Goal: Task Accomplishment & Management: Manage account settings

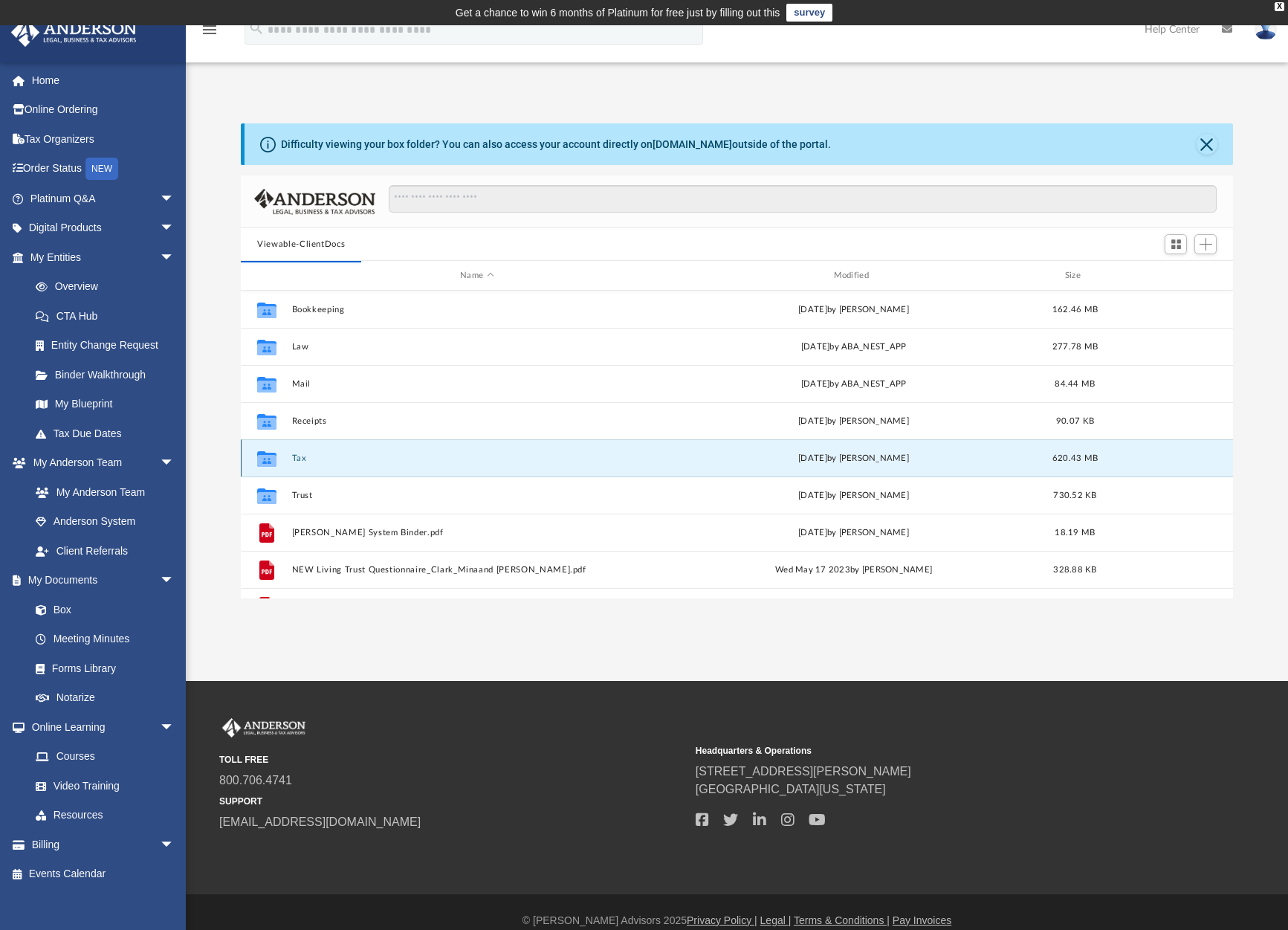
scroll to position [327, 980]
click at [266, 457] on icon "grid" at bounding box center [266, 460] width 19 height 12
click at [855, 457] on div "Fri Aug 15 2025 by Alex Price" at bounding box center [853, 458] width 370 height 13
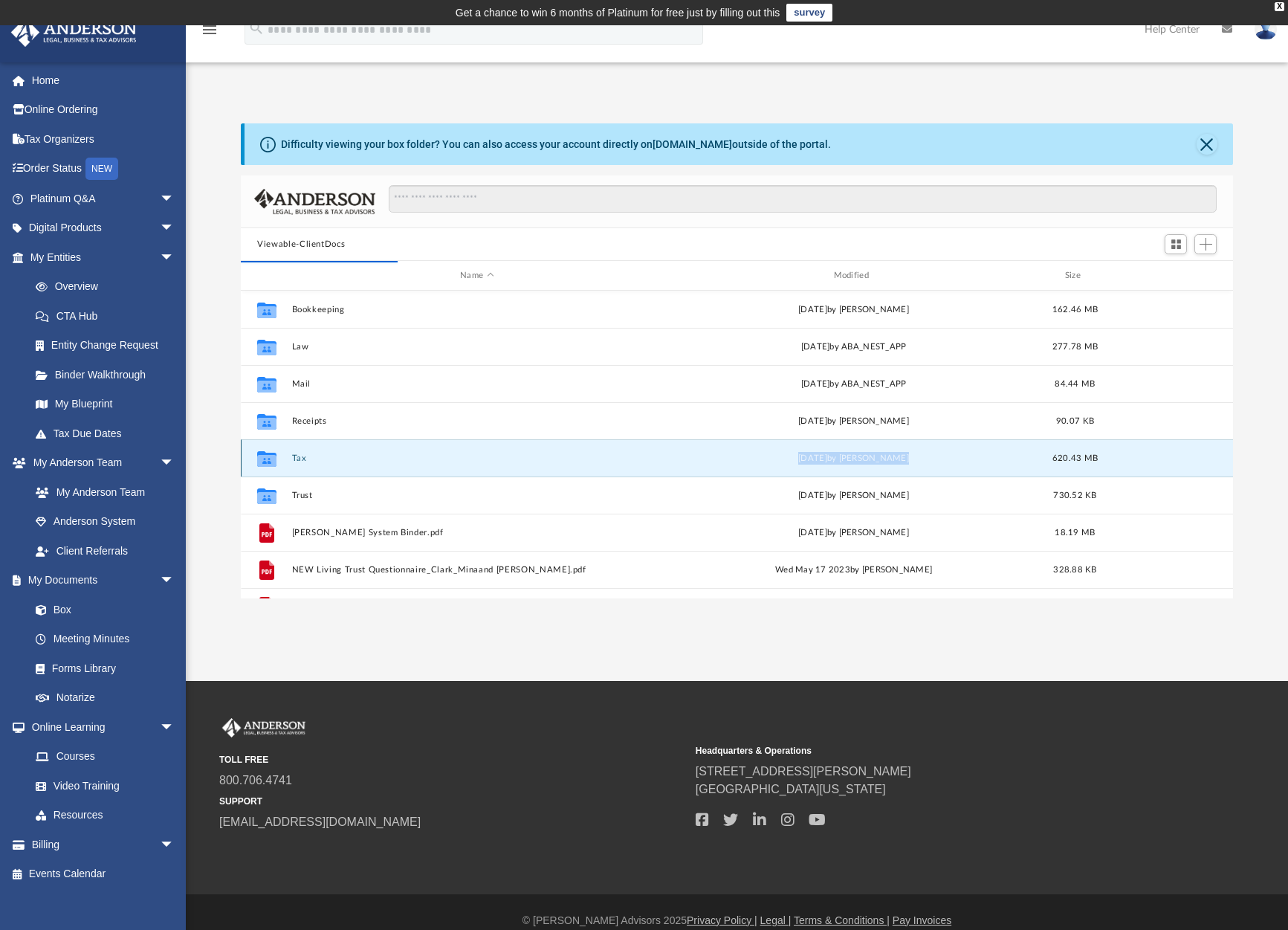
drag, startPoint x: 855, startPoint y: 457, endPoint x: 1027, endPoint y: 458, distance: 172.0
click at [863, 457] on div "Fri Aug 15 2025 by Alex Price" at bounding box center [853, 458] width 370 height 13
click at [517, 471] on div "Collaborated Folder Tax Fri Aug 15 2025 by Alex Price 620.43 MB" at bounding box center [736, 458] width 992 height 37
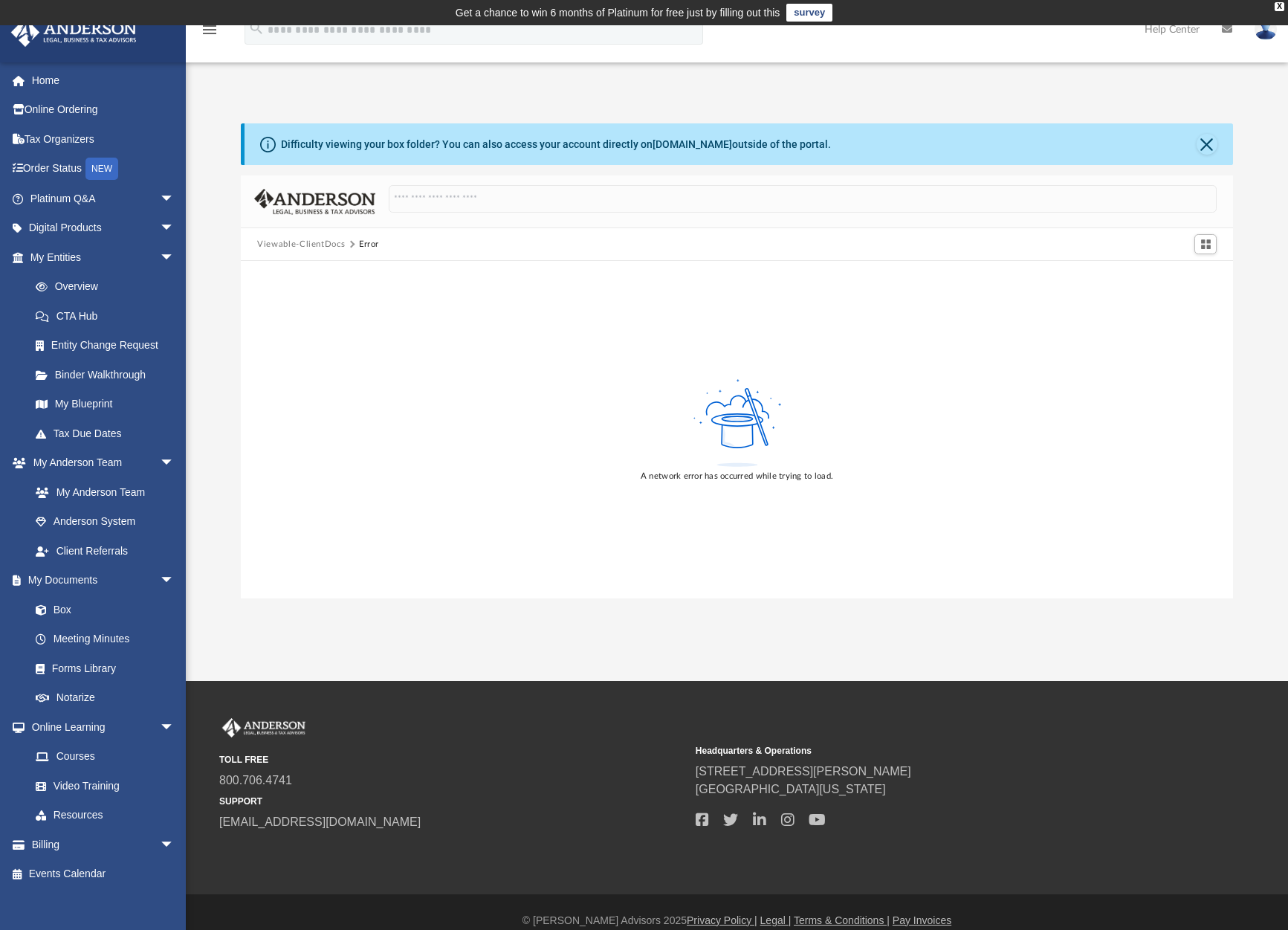
click at [304, 242] on button "Viewable-ClientDocs" at bounding box center [301, 244] width 88 height 13
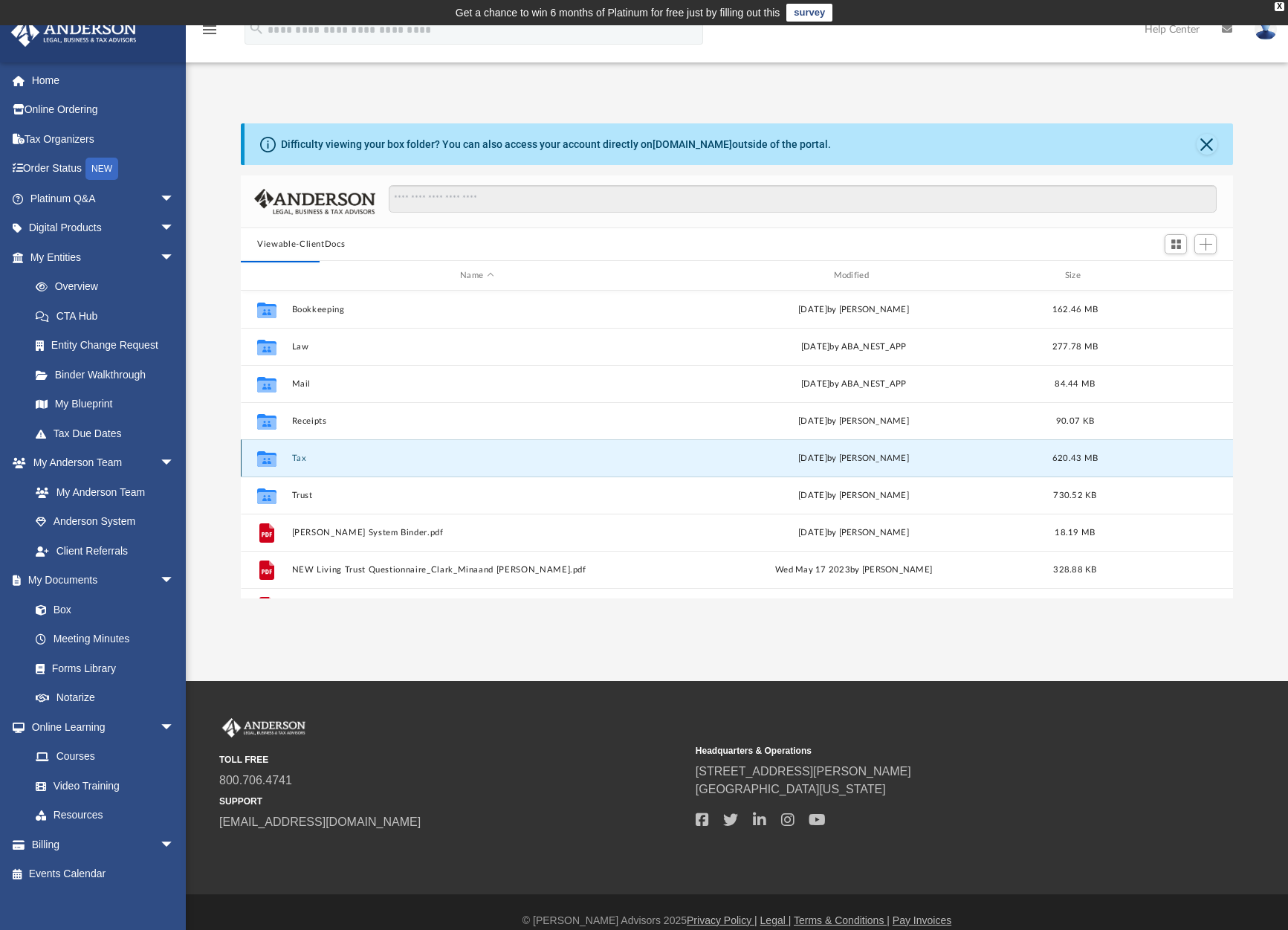
click at [274, 458] on icon "grid" at bounding box center [266, 460] width 19 height 12
click at [294, 457] on button "Tax" at bounding box center [476, 458] width 370 height 10
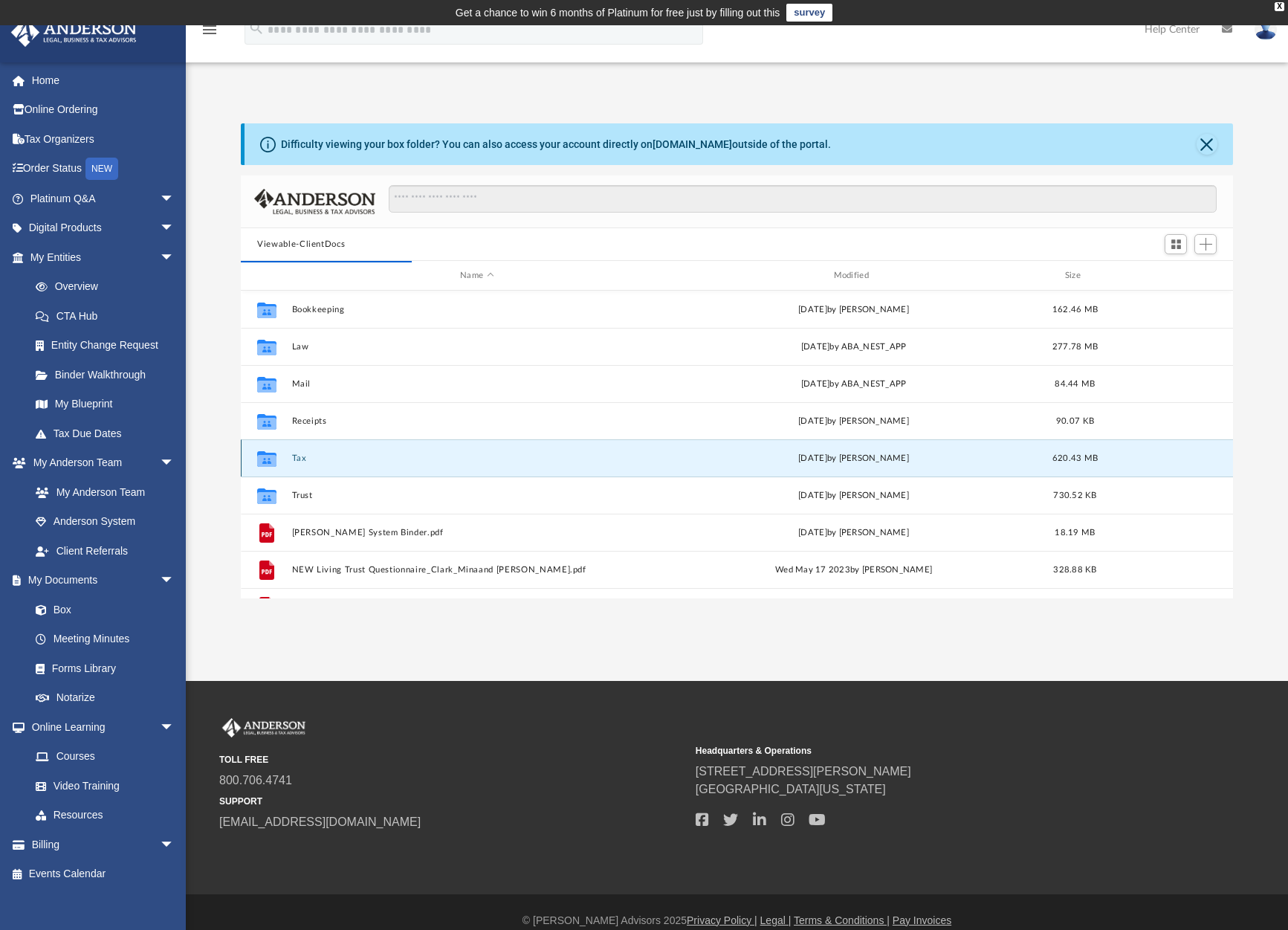
click at [294, 457] on button "Tax" at bounding box center [476, 458] width 370 height 10
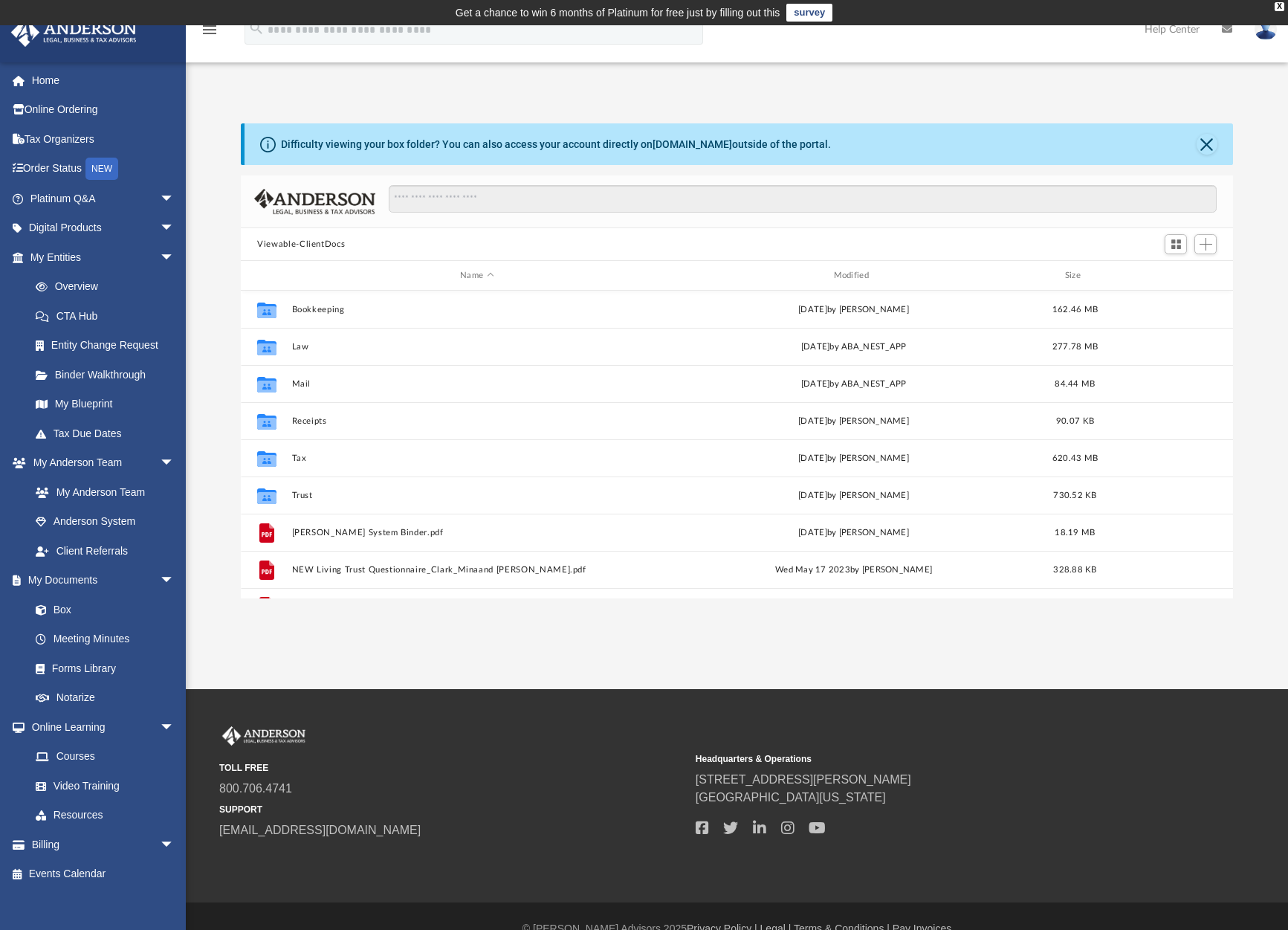
scroll to position [327, 980]
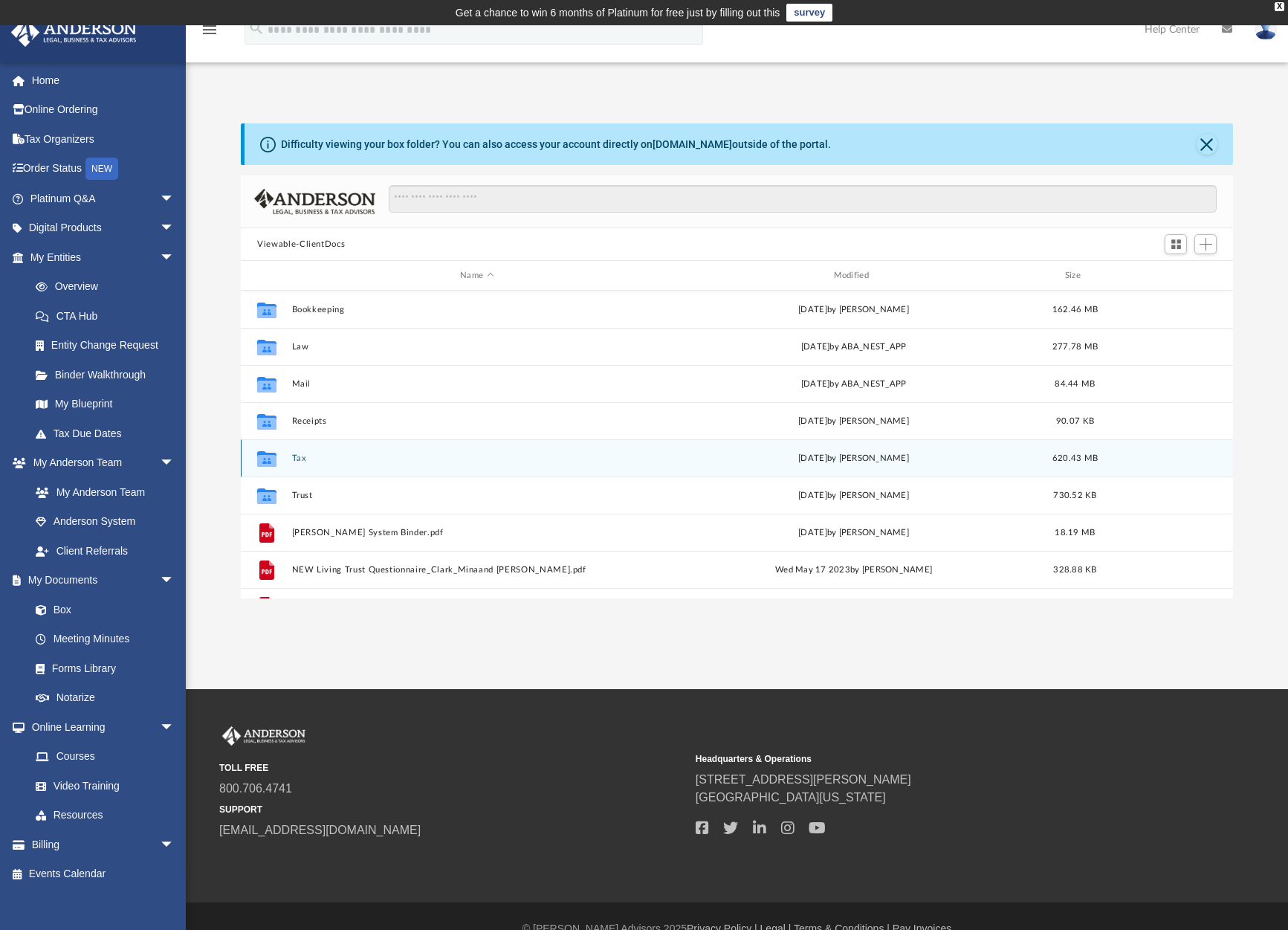
click at [299, 457] on button "Tax" at bounding box center [476, 458] width 370 height 10
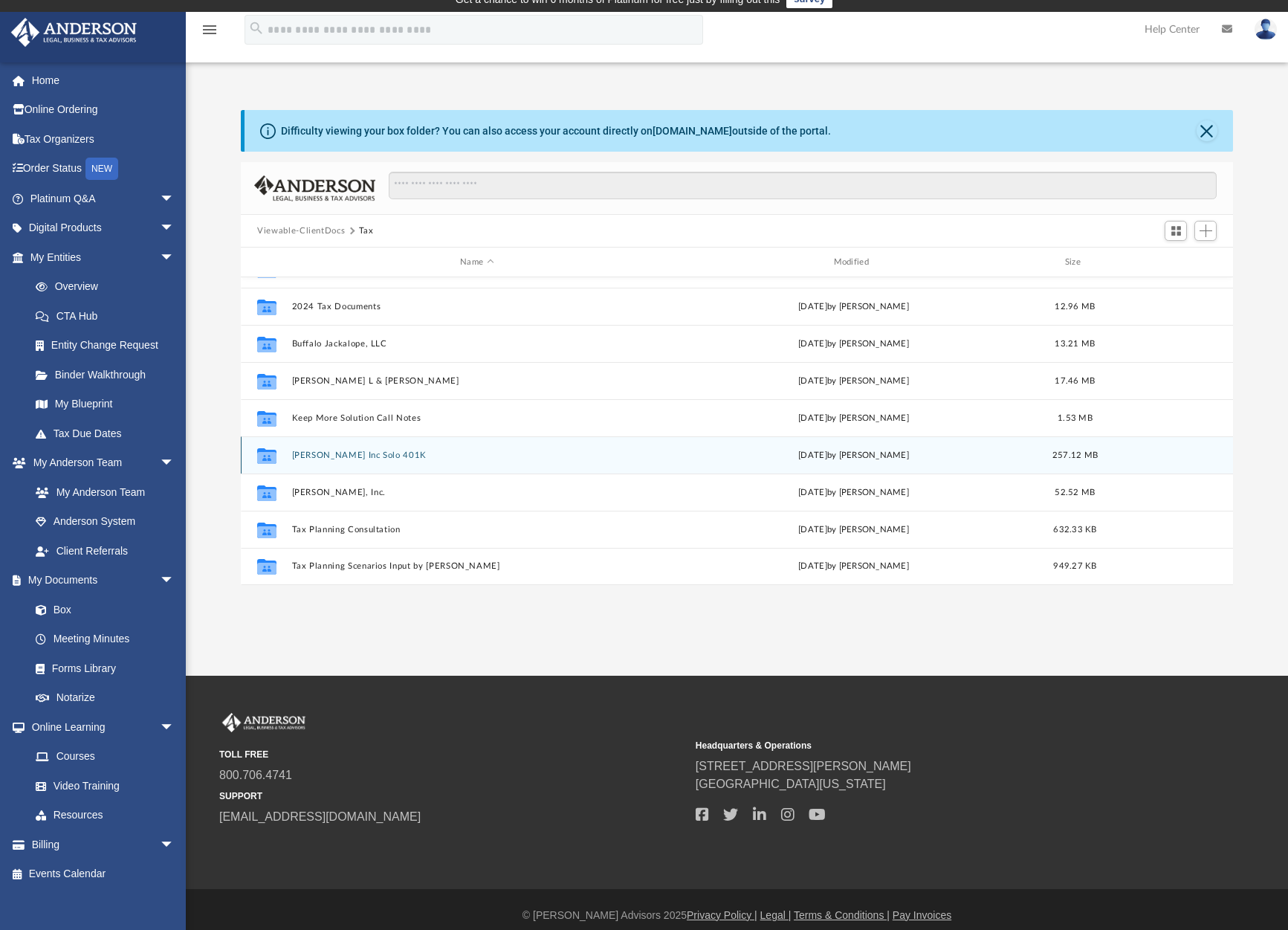
scroll to position [26, 0]
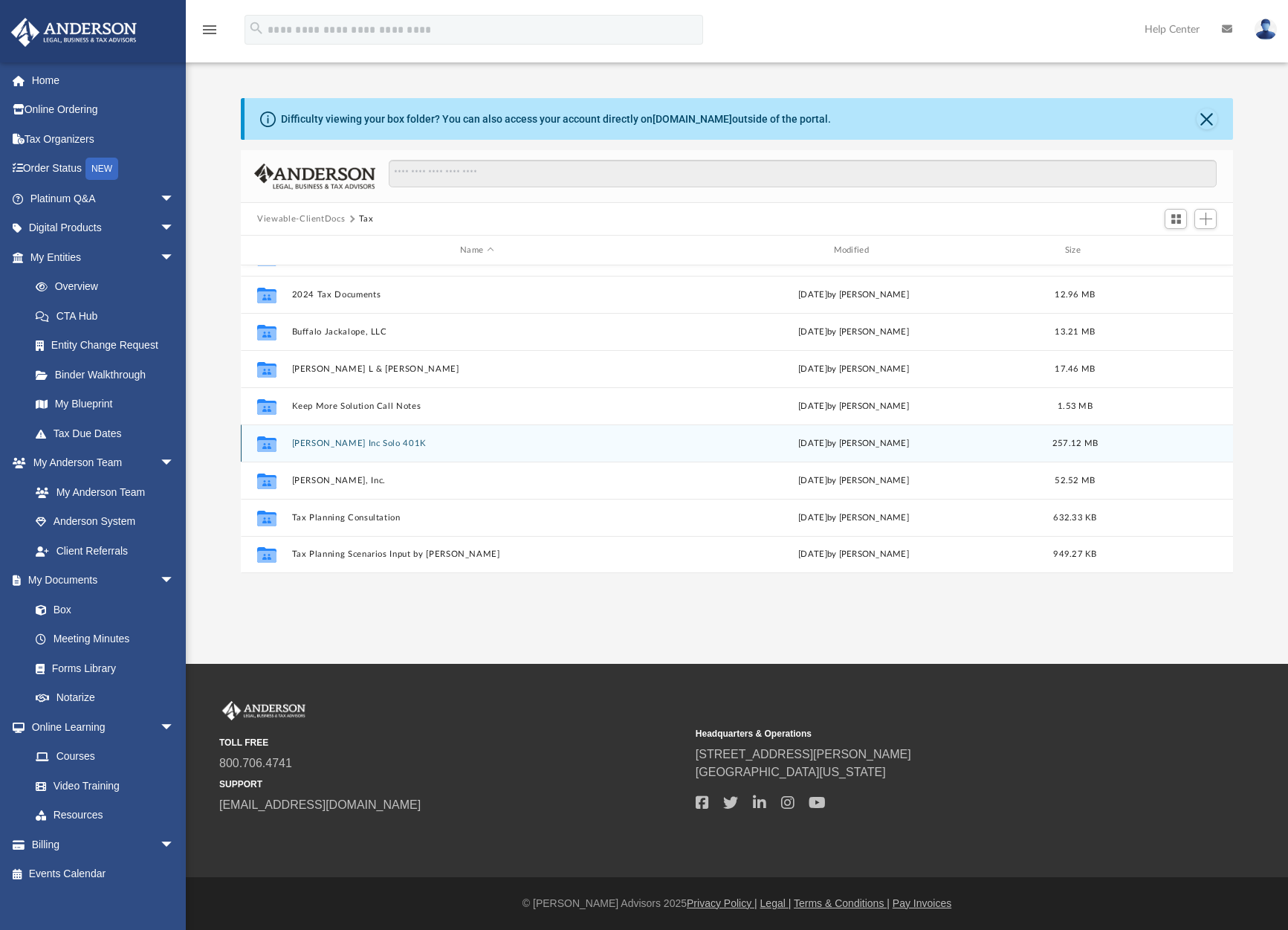
click at [337, 439] on button "Molly Stark Inc Solo 401K" at bounding box center [476, 443] width 370 height 10
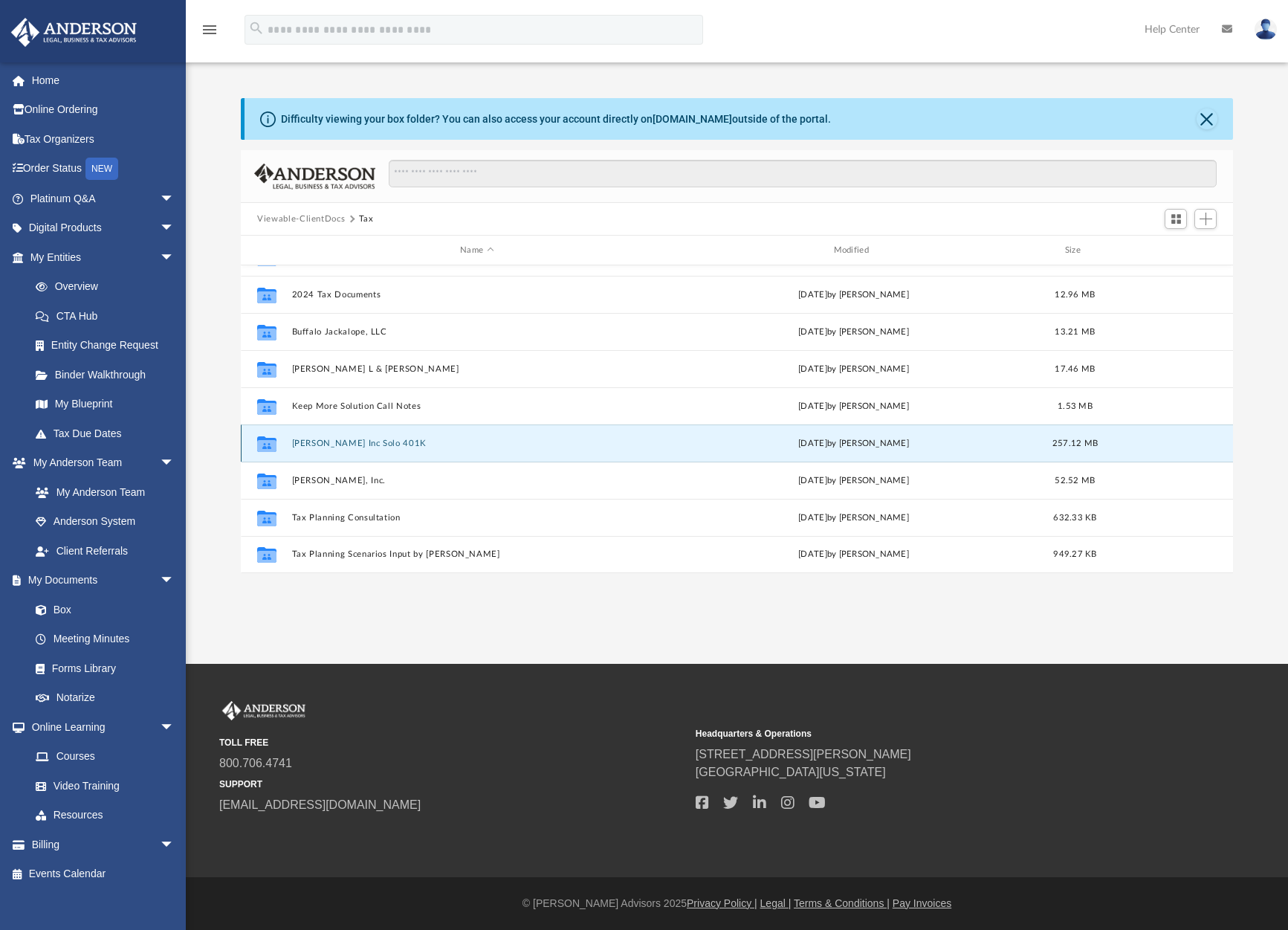
click at [337, 439] on button "Molly Stark Inc Solo 401K" at bounding box center [476, 443] width 370 height 10
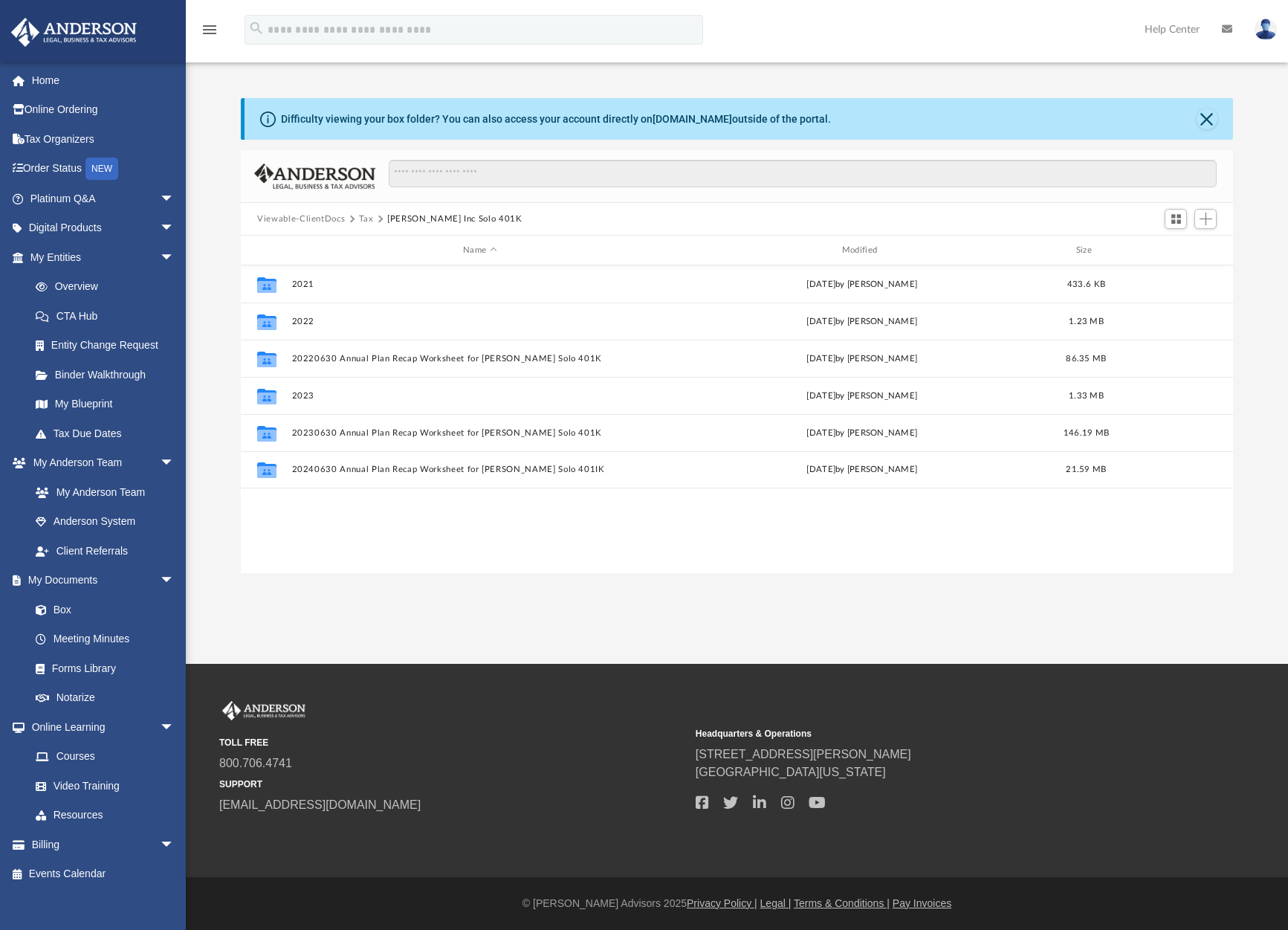
scroll to position [0, 0]
click at [1205, 218] on span "Add" at bounding box center [1205, 218] width 12 height 12
click at [1177, 270] on li "New Folder" at bounding box center [1184, 271] width 47 height 16
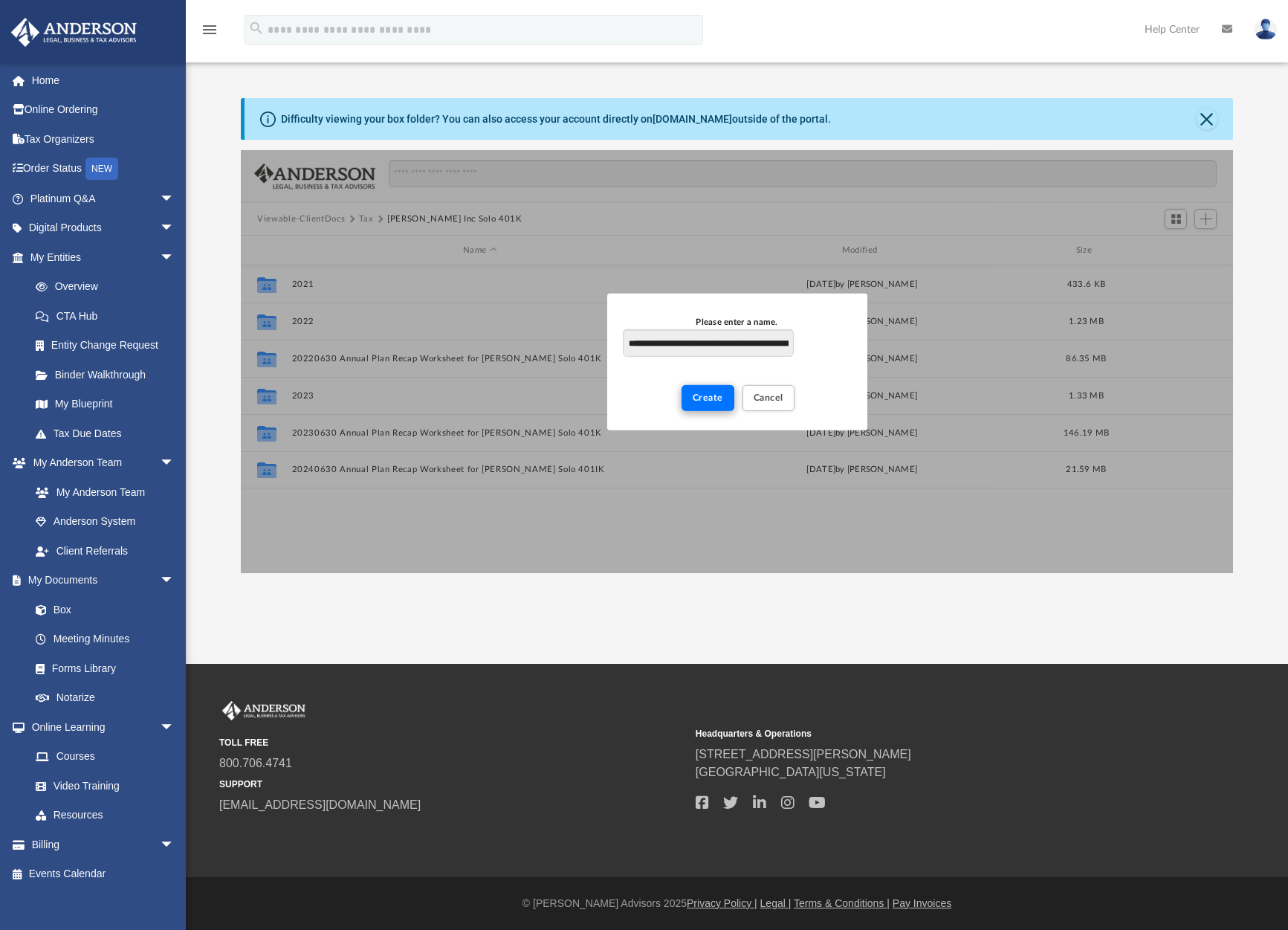
type input "**********"
click at [705, 398] on span "Create" at bounding box center [707, 396] width 31 height 9
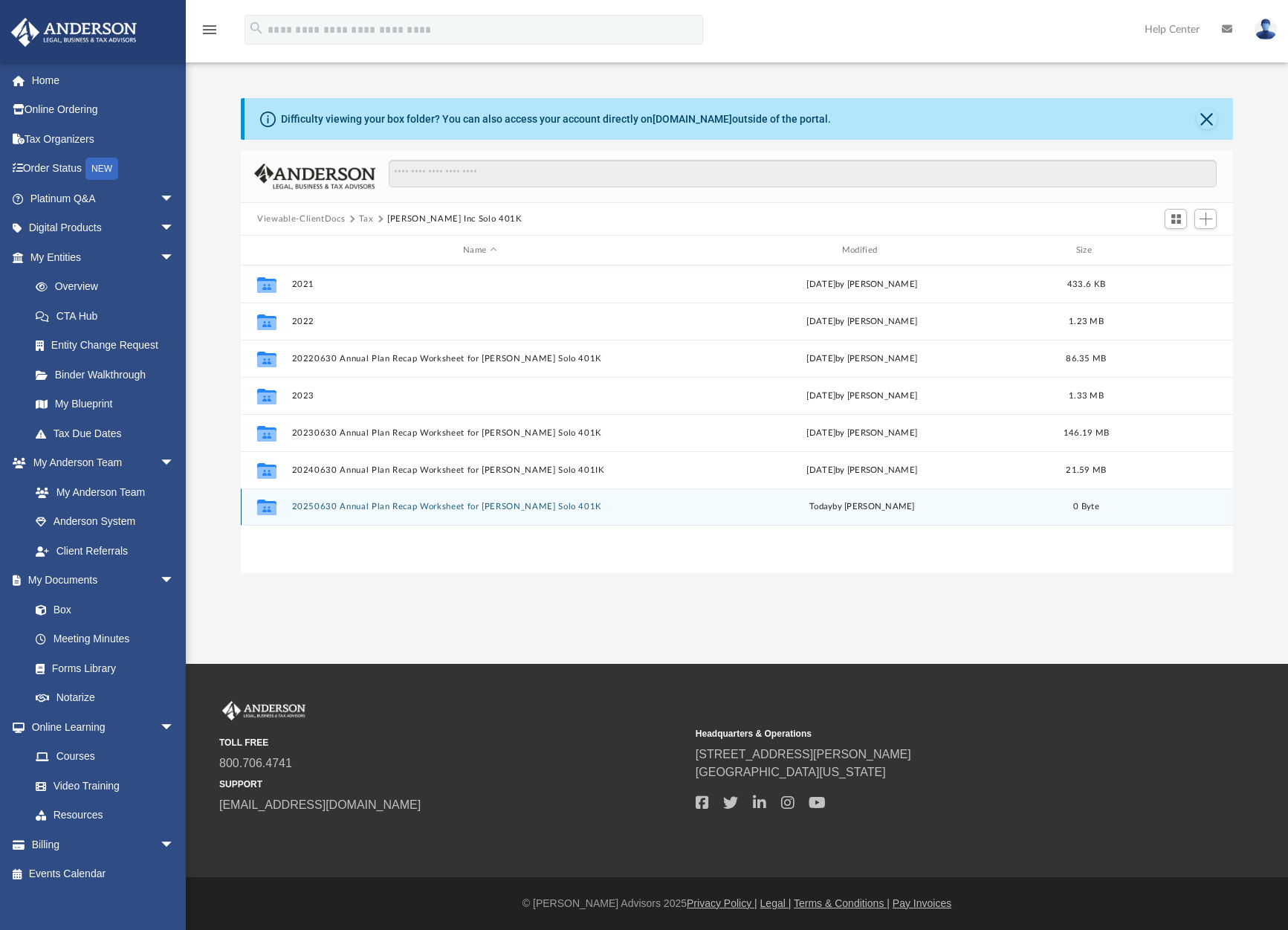
click at [476, 506] on button "20250630 Annual Plan Recap Worksheet for [PERSON_NAME] Solo 401K" at bounding box center [480, 506] width 376 height 10
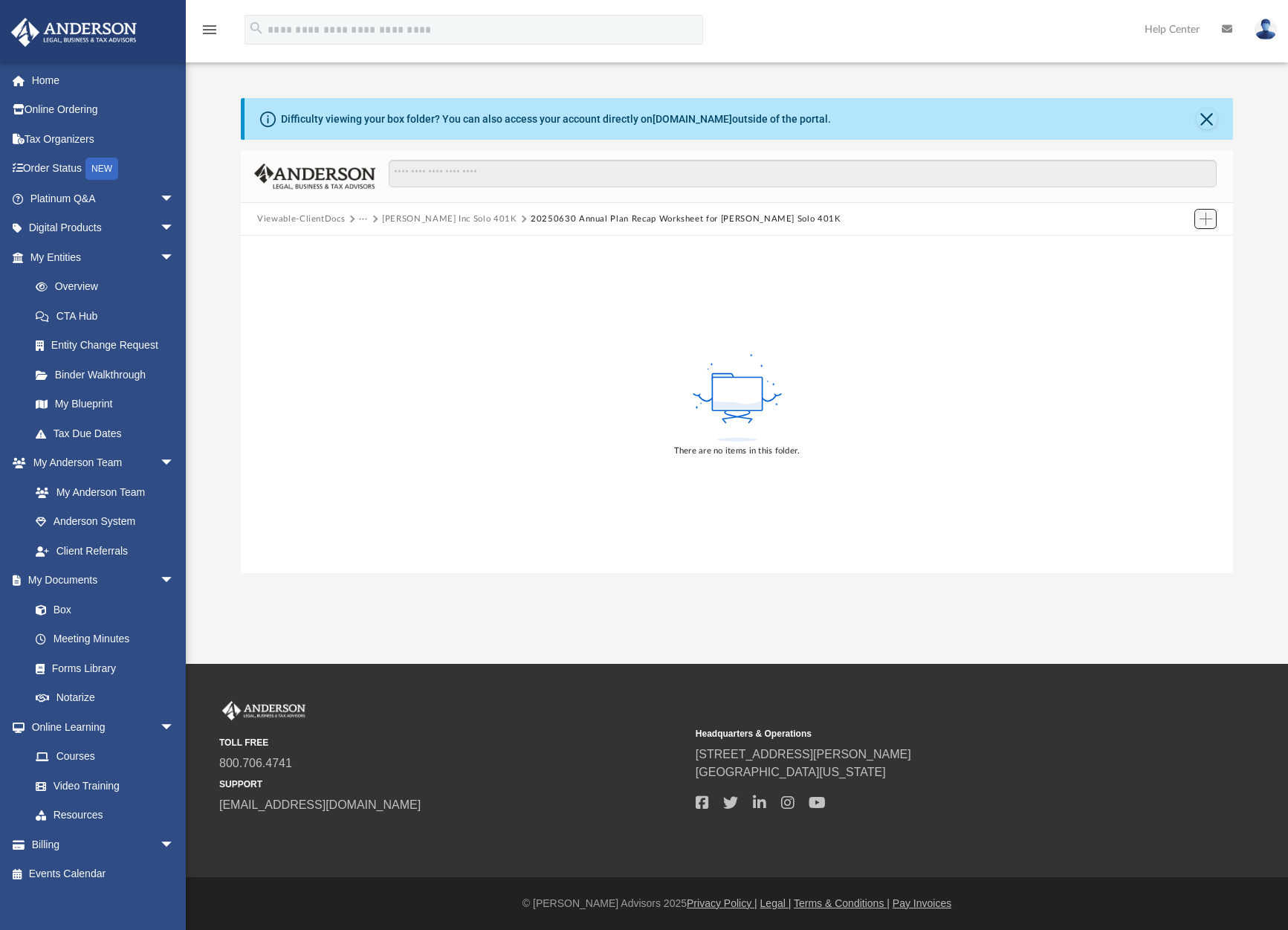
click at [1203, 219] on span "Add" at bounding box center [1205, 218] width 12 height 12
click at [1175, 252] on li "Upload" at bounding box center [1184, 248] width 47 height 16
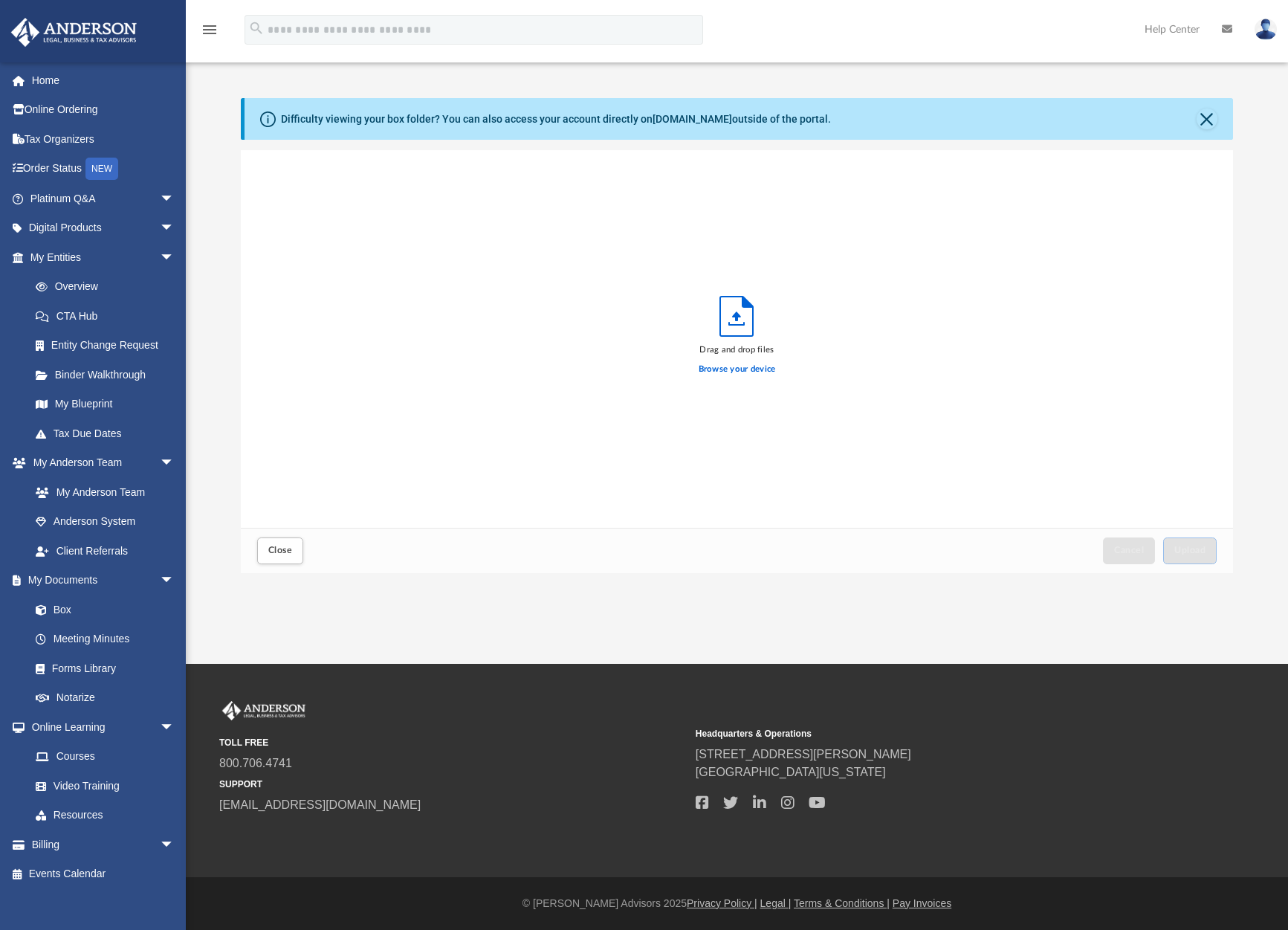
scroll to position [366, 980]
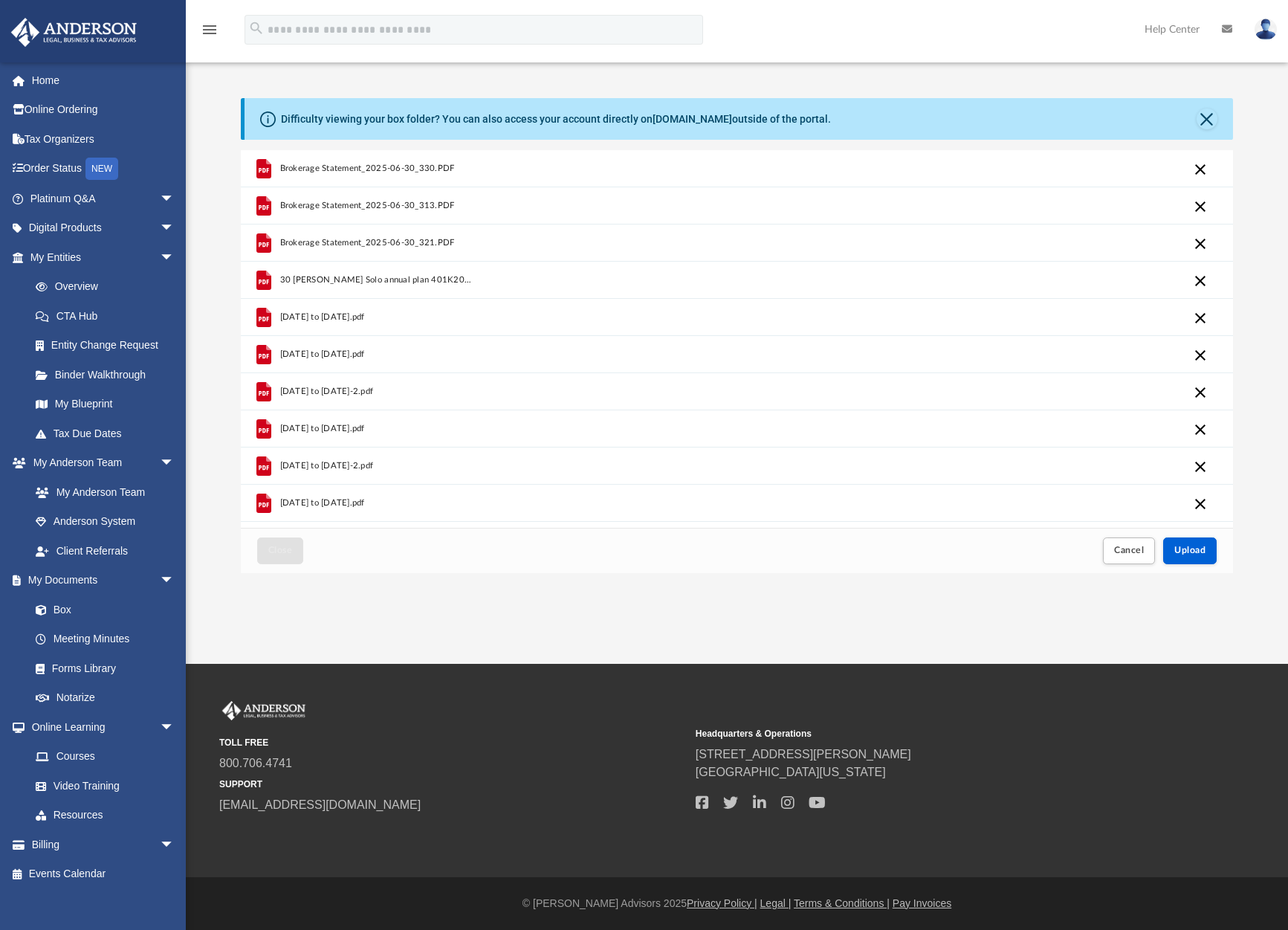
click at [585, 349] on div "Brokerage Statement_2025-06-30_330.PDF Brokerage Statement_2025-06-30_313.PDF B…" at bounding box center [736, 338] width 992 height 377
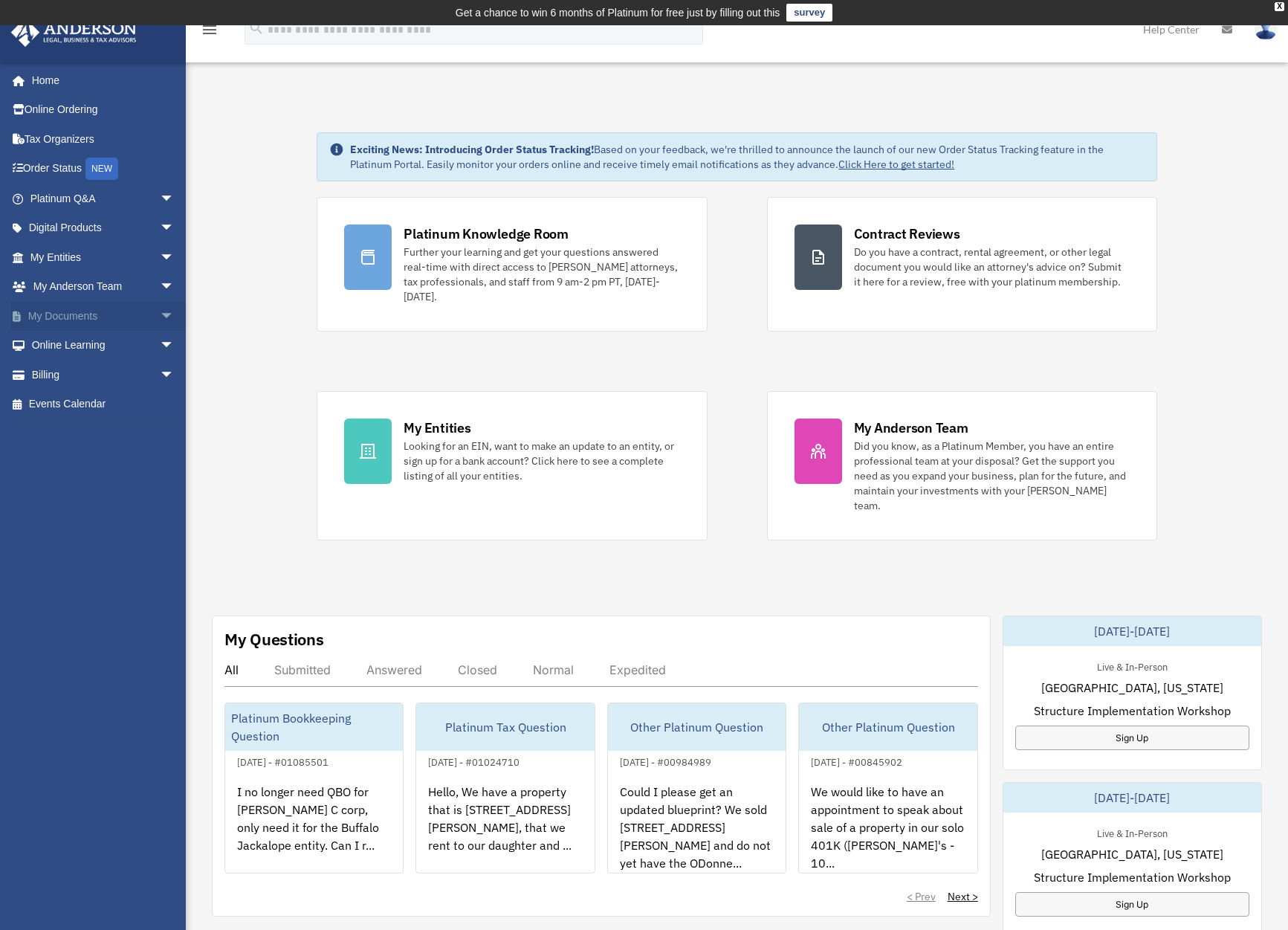
click at [44, 314] on link "My Documents arrow_drop_down" at bounding box center [103, 316] width 186 height 30
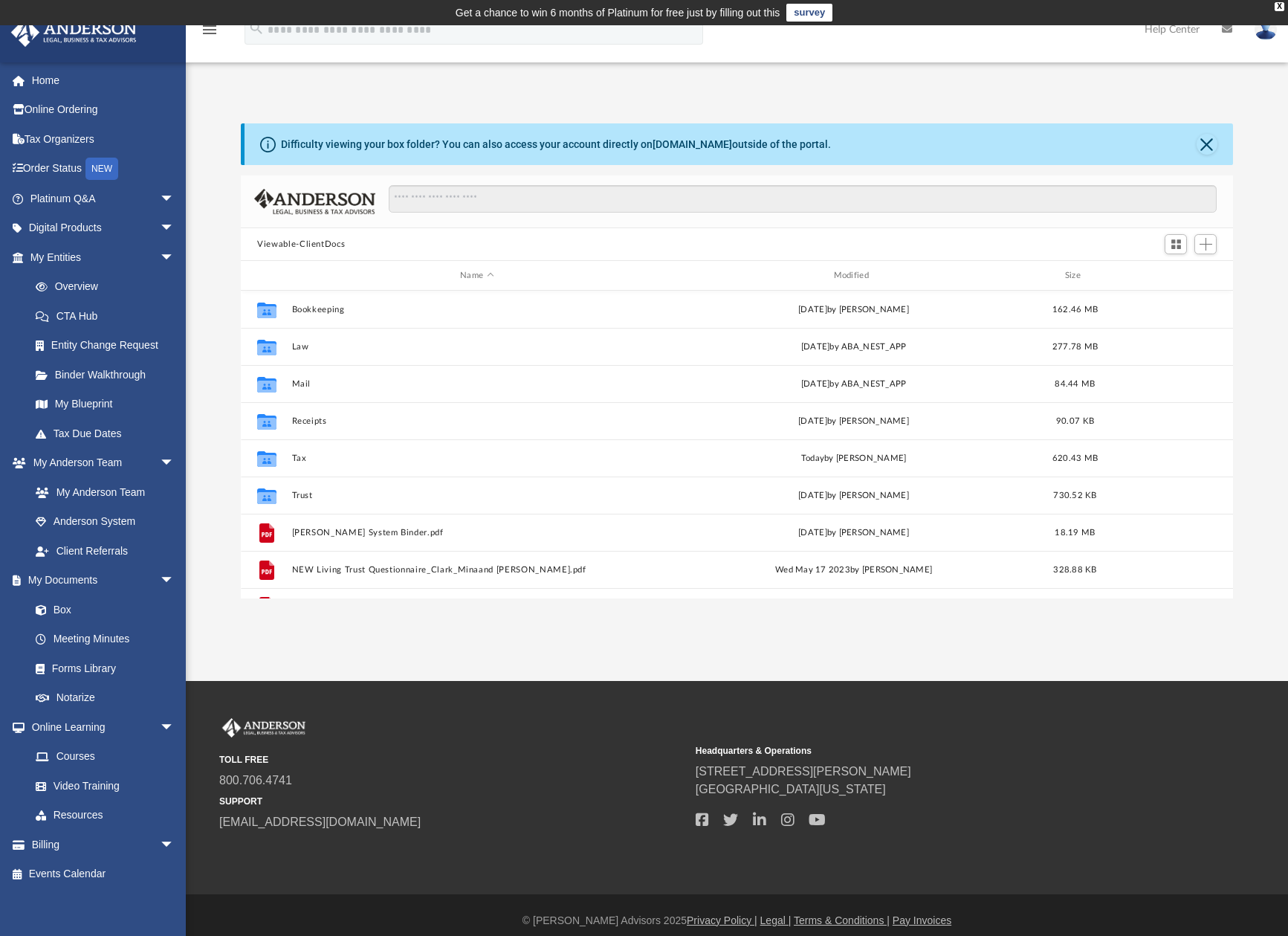
scroll to position [327, 980]
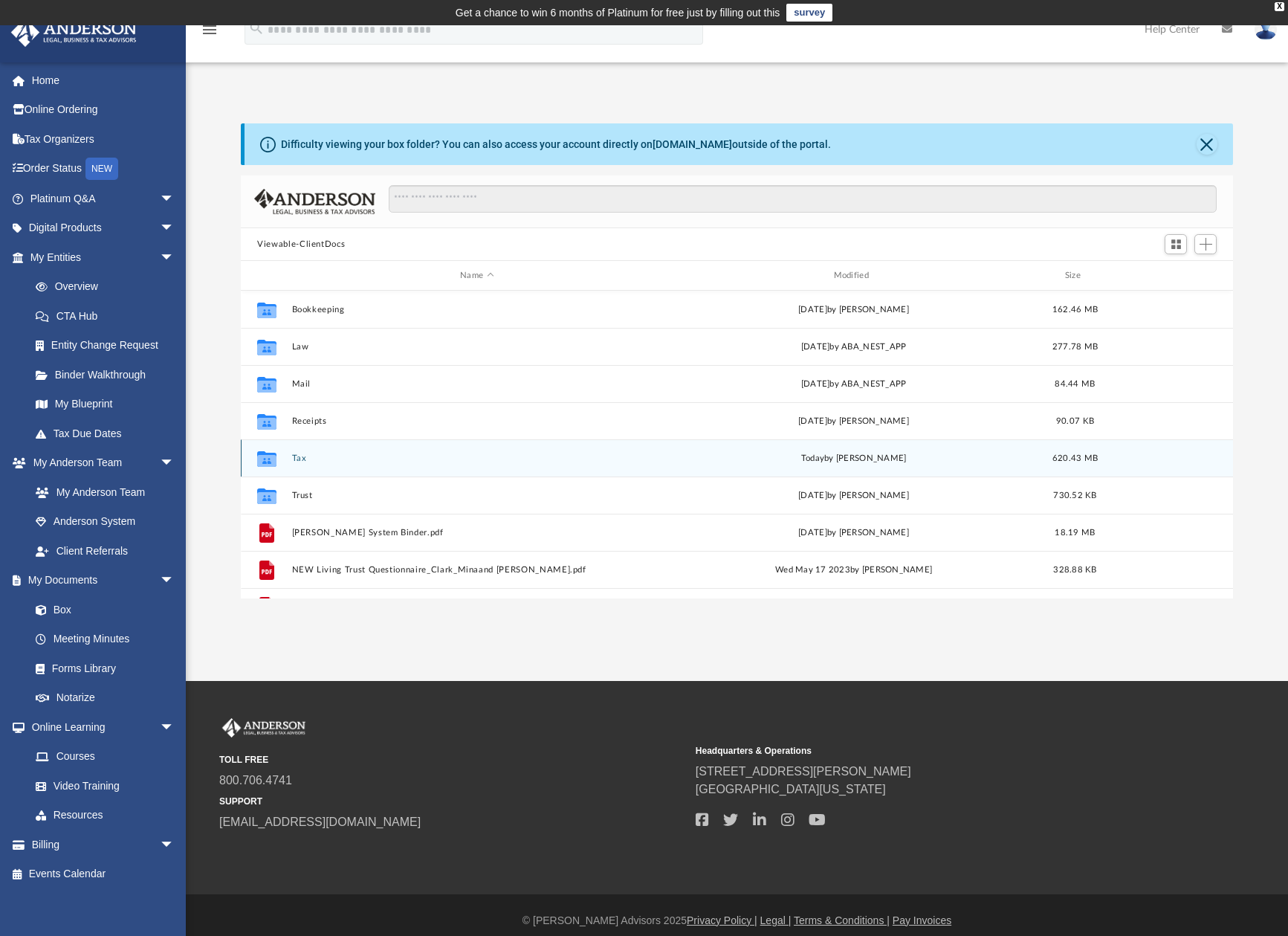
click at [298, 457] on button "Tax" at bounding box center [476, 458] width 370 height 10
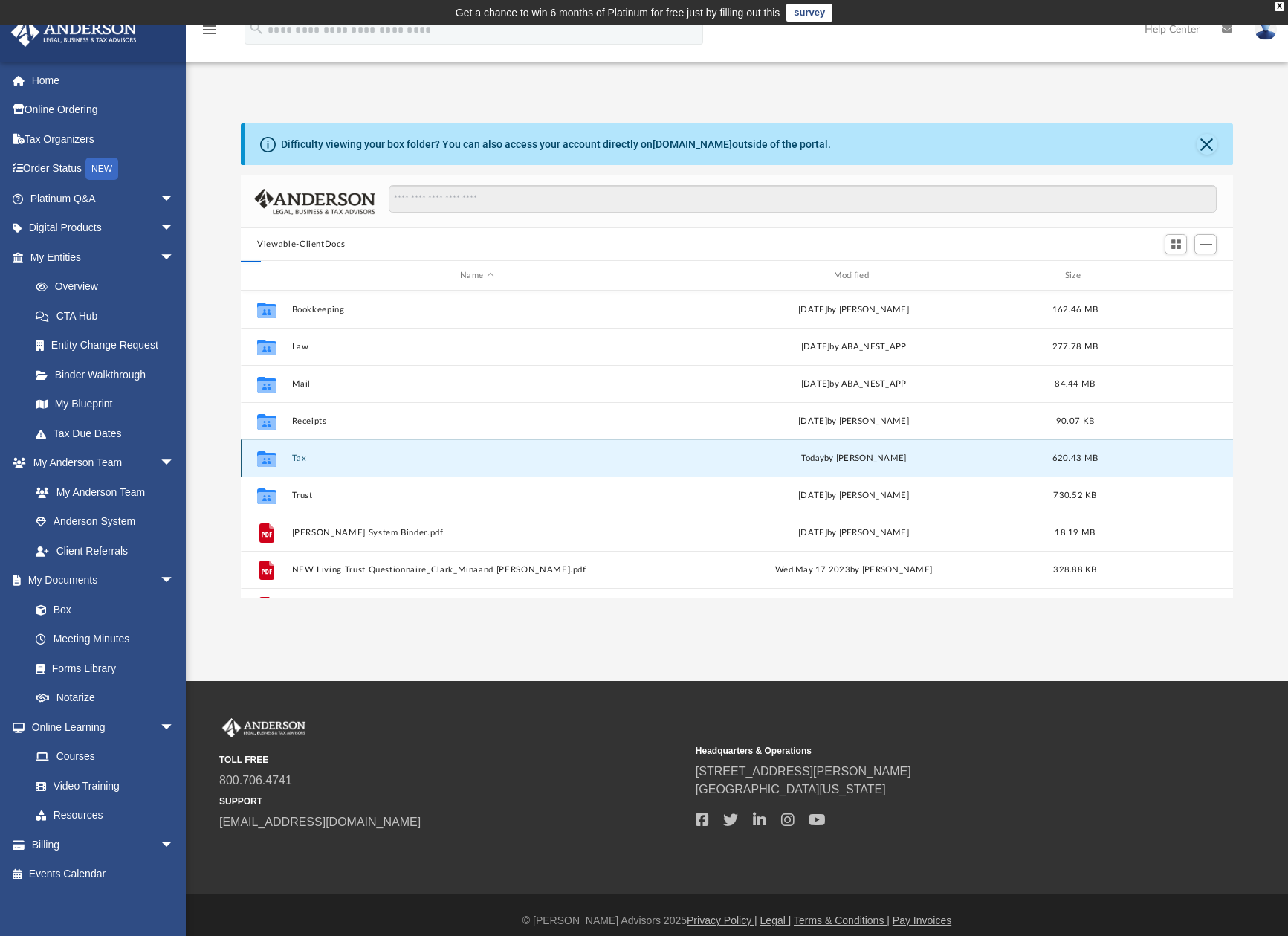
click at [298, 457] on button "Tax" at bounding box center [476, 458] width 370 height 10
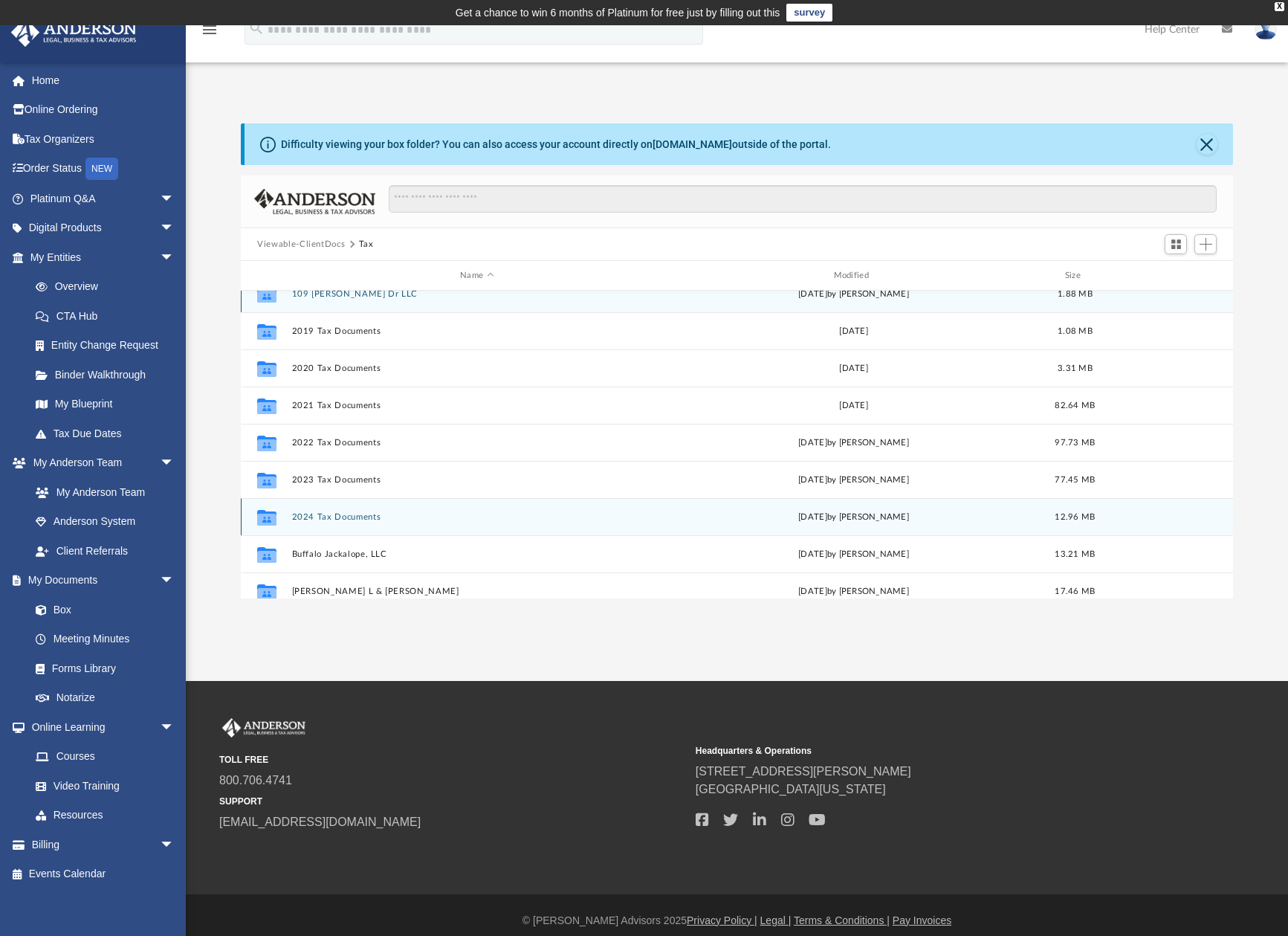
scroll to position [150, 0]
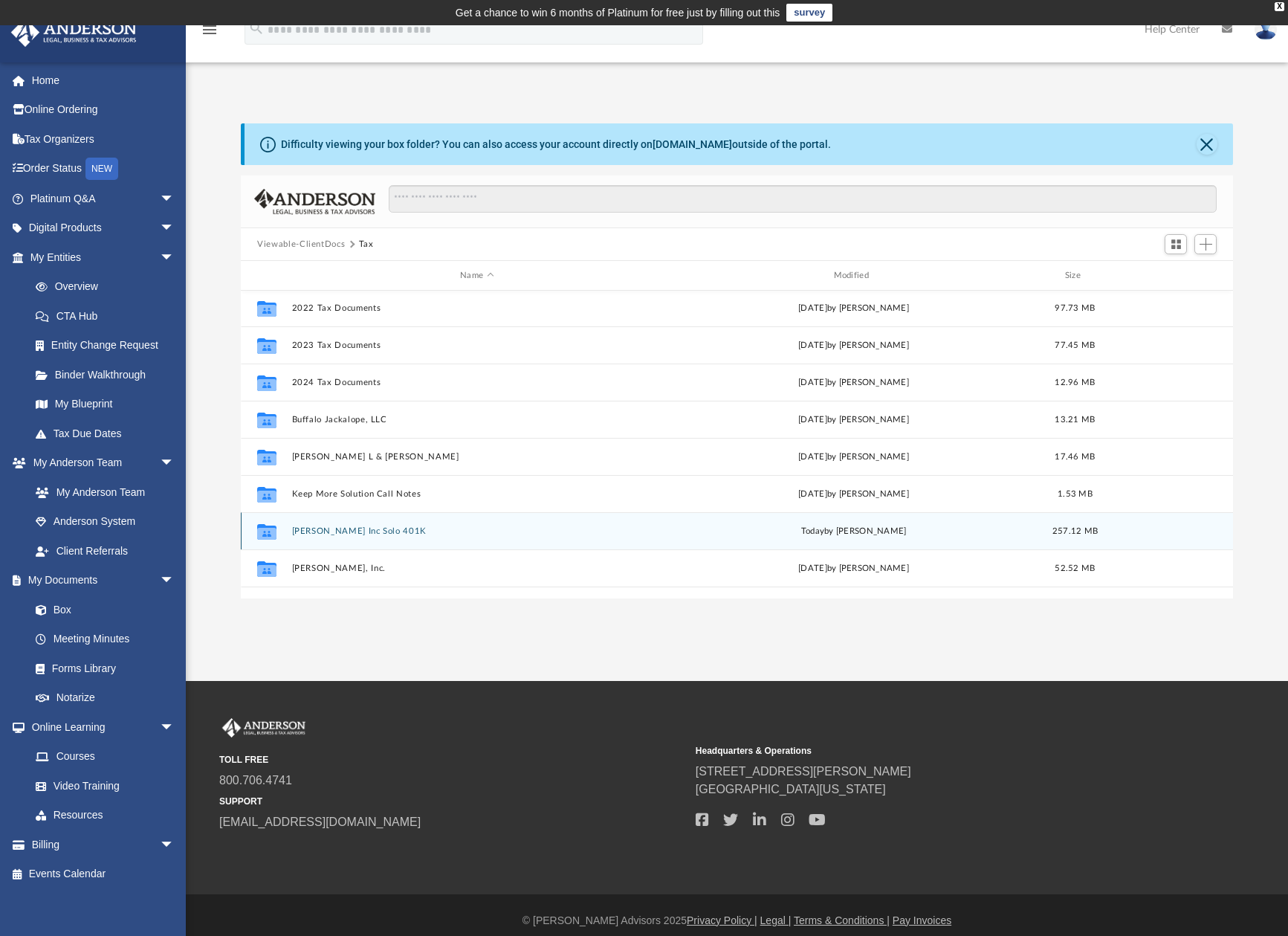
click at [357, 528] on button "[PERSON_NAME] Inc Solo 401K" at bounding box center [476, 531] width 370 height 10
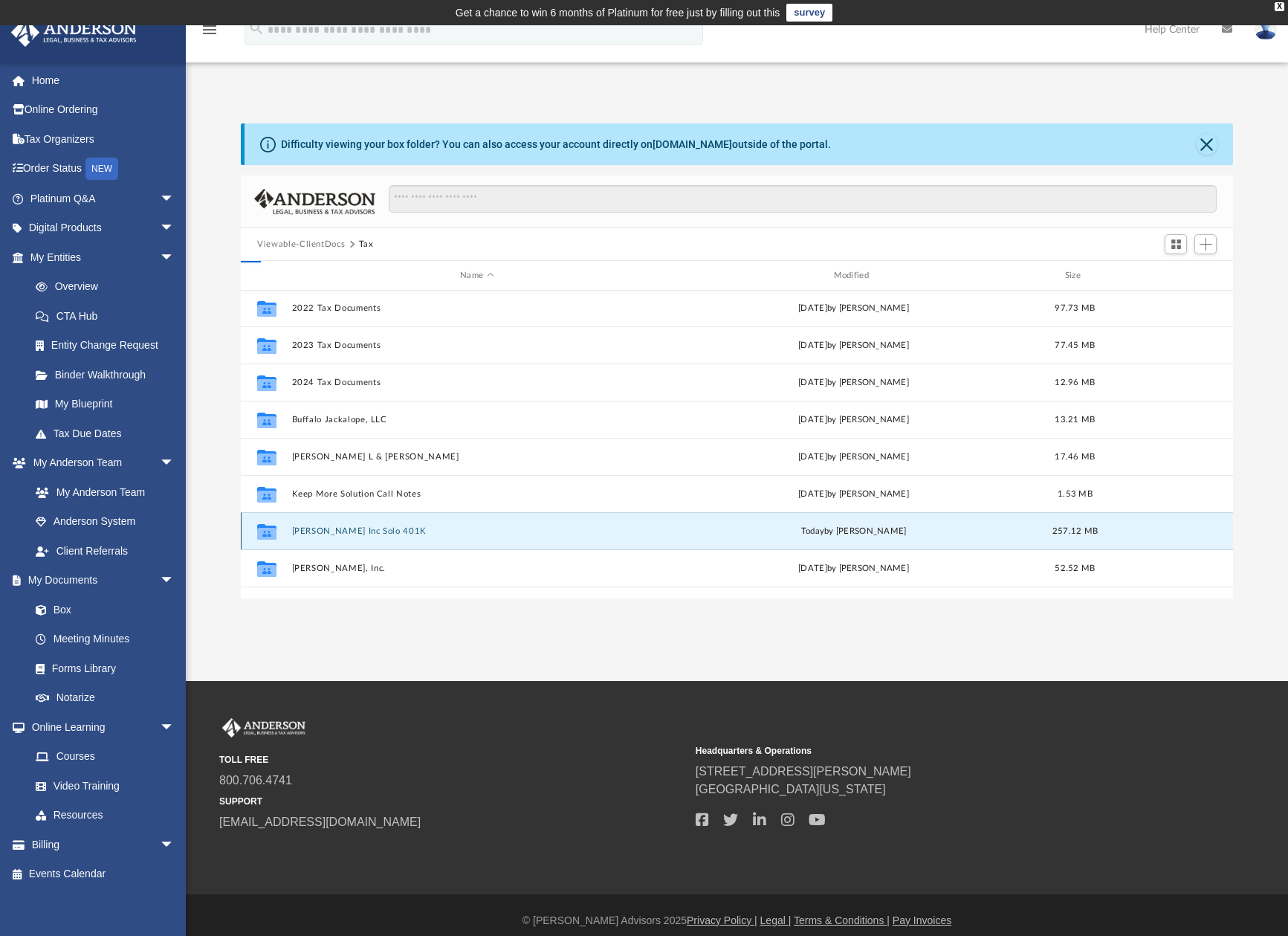
click at [357, 528] on button "[PERSON_NAME] Inc Solo 401K" at bounding box center [476, 531] width 370 height 10
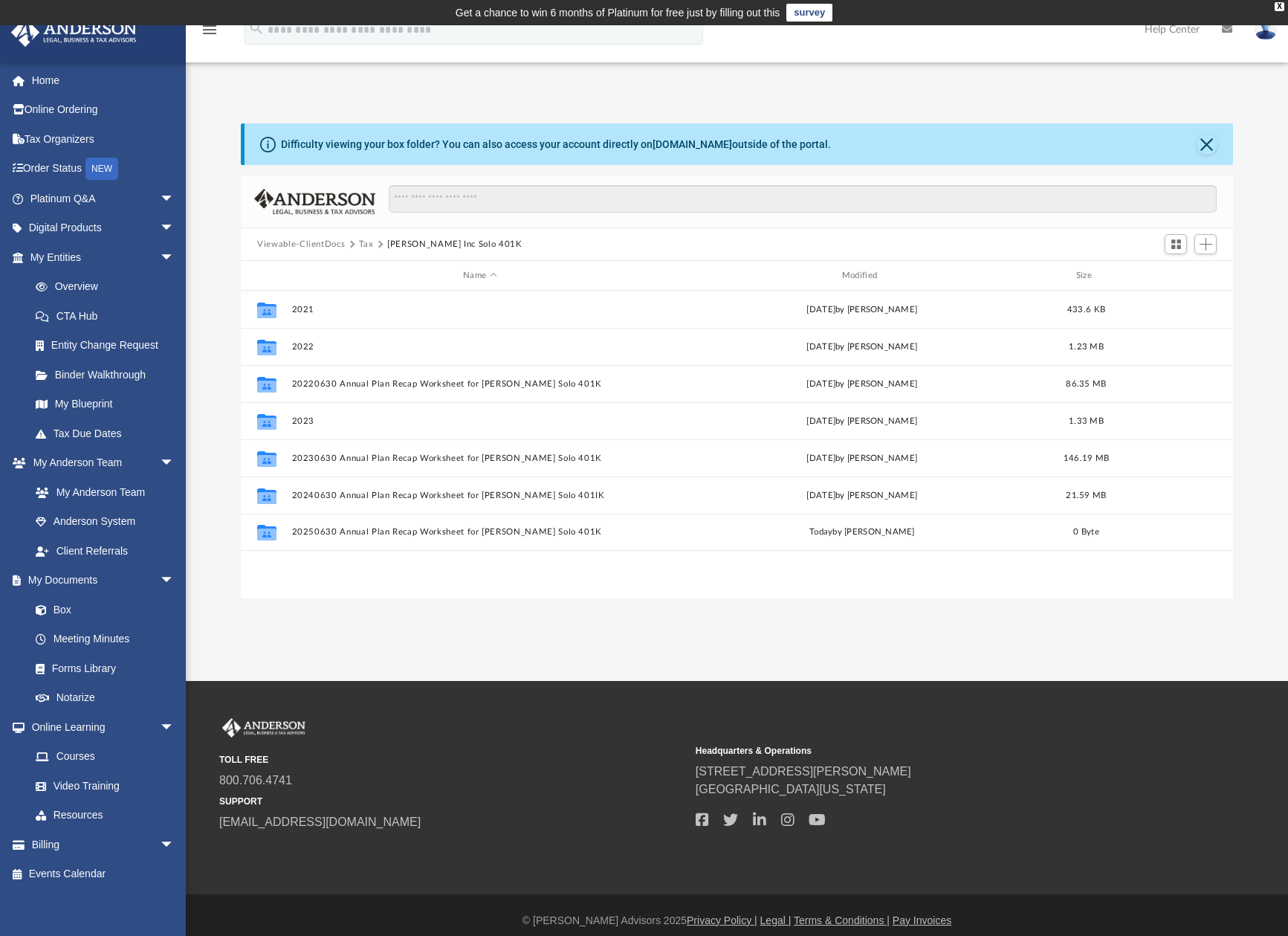
scroll to position [0, 0]
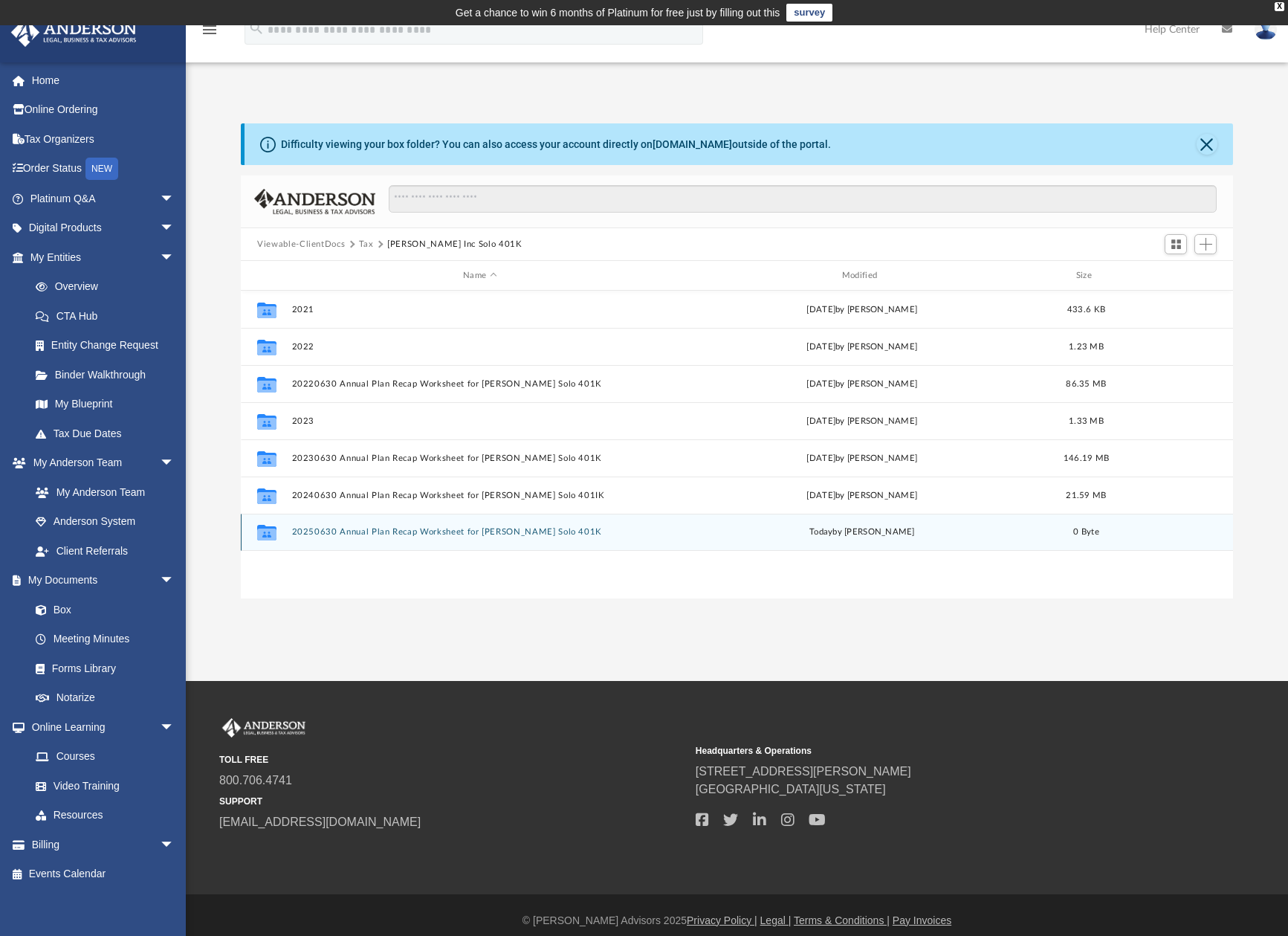
click at [494, 530] on button "20250630 Annual Plan Recap Worksheet for [PERSON_NAME] Solo 401K" at bounding box center [480, 532] width 376 height 10
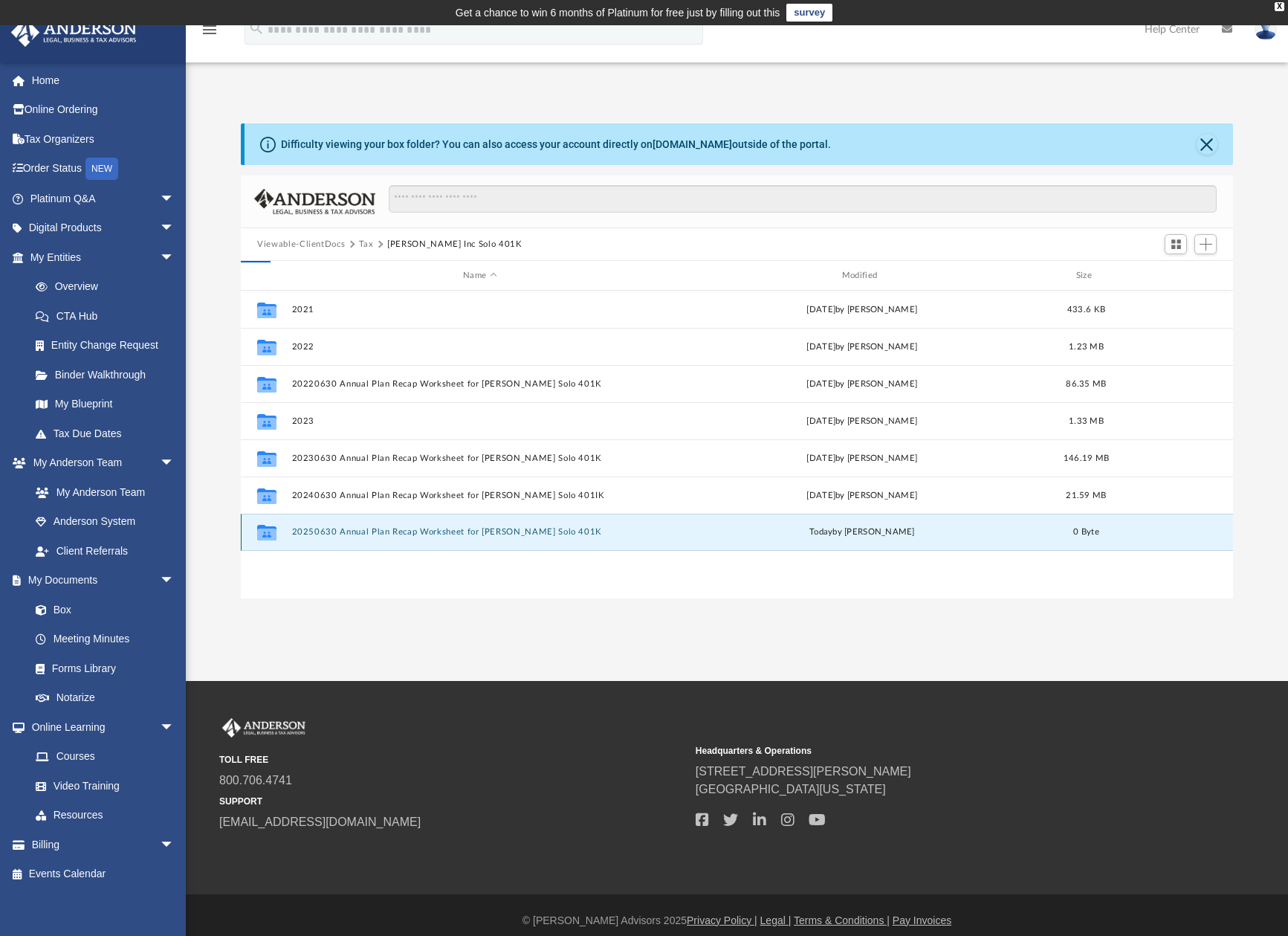
click at [494, 530] on button "20250630 Annual Plan Recap Worksheet for [PERSON_NAME] Solo 401K" at bounding box center [480, 532] width 376 height 10
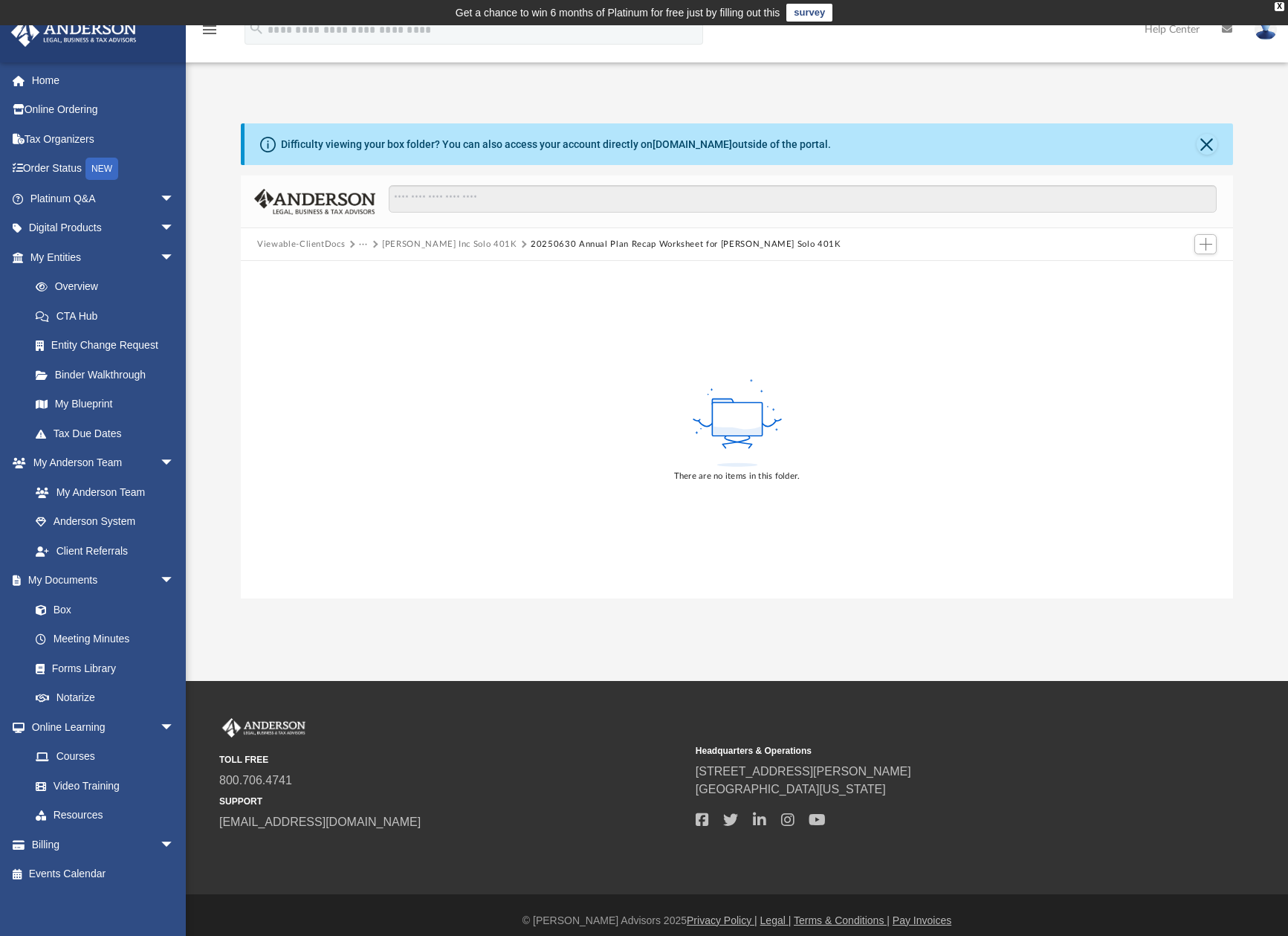
click at [423, 245] on button "[PERSON_NAME] Inc Solo 401K" at bounding box center [449, 244] width 135 height 13
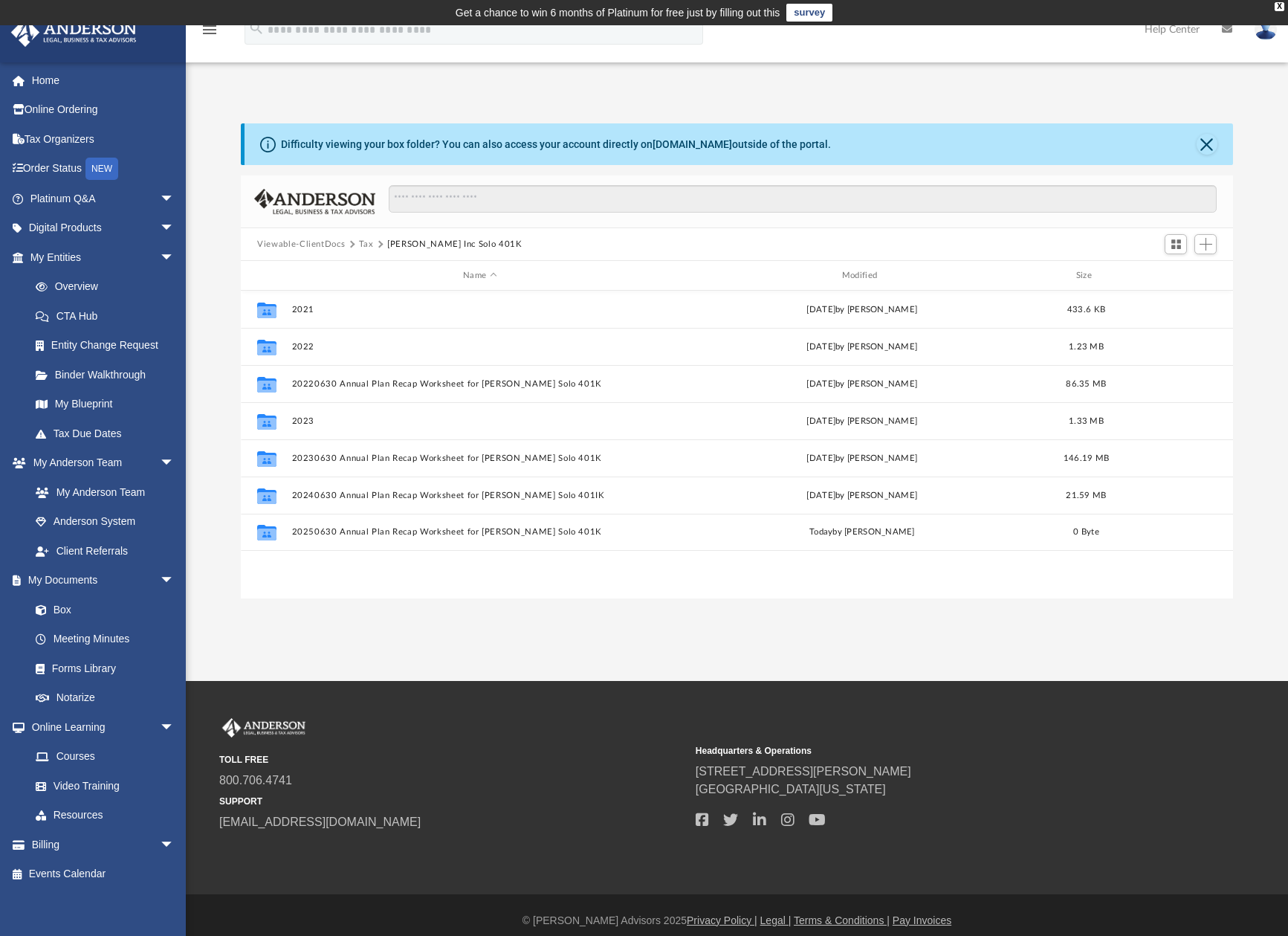
scroll to position [327, 980]
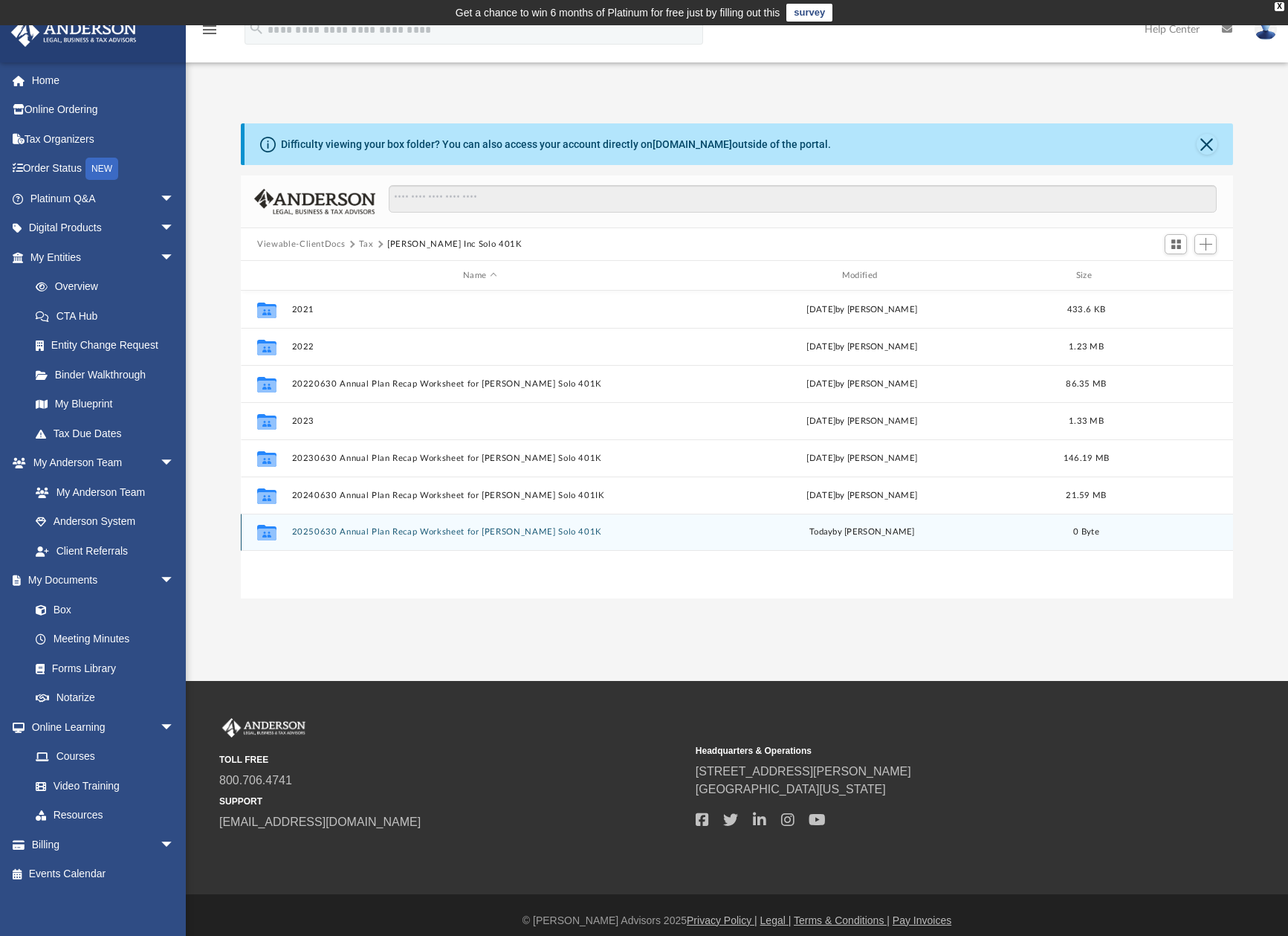
click at [358, 531] on button "20250630 Annual Plan Recap Worksheet for [PERSON_NAME] Solo 401K" at bounding box center [480, 532] width 376 height 10
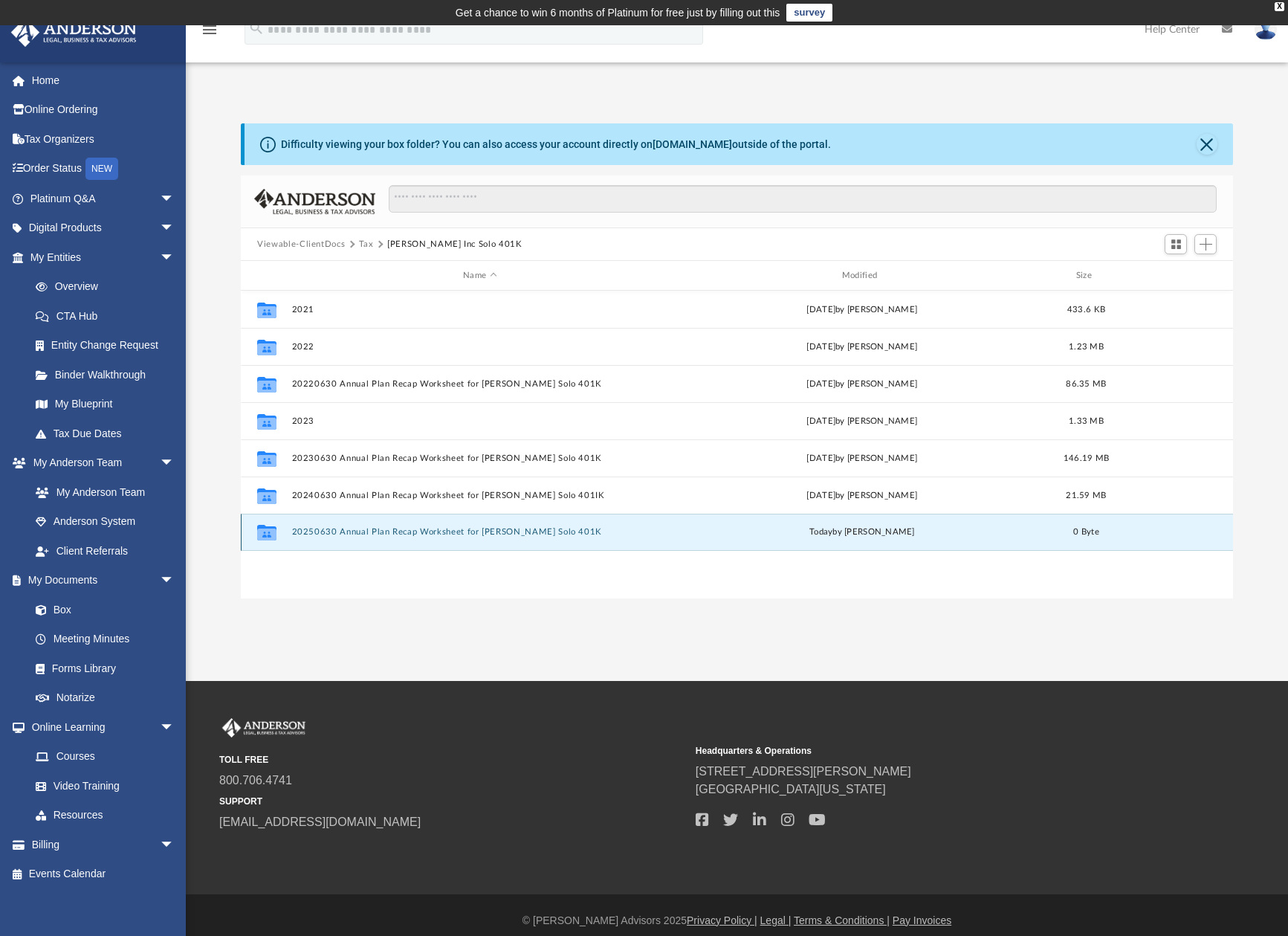
click at [358, 531] on button "20250630 Annual Plan Recap Worksheet for [PERSON_NAME] Solo 401K" at bounding box center [480, 532] width 376 height 10
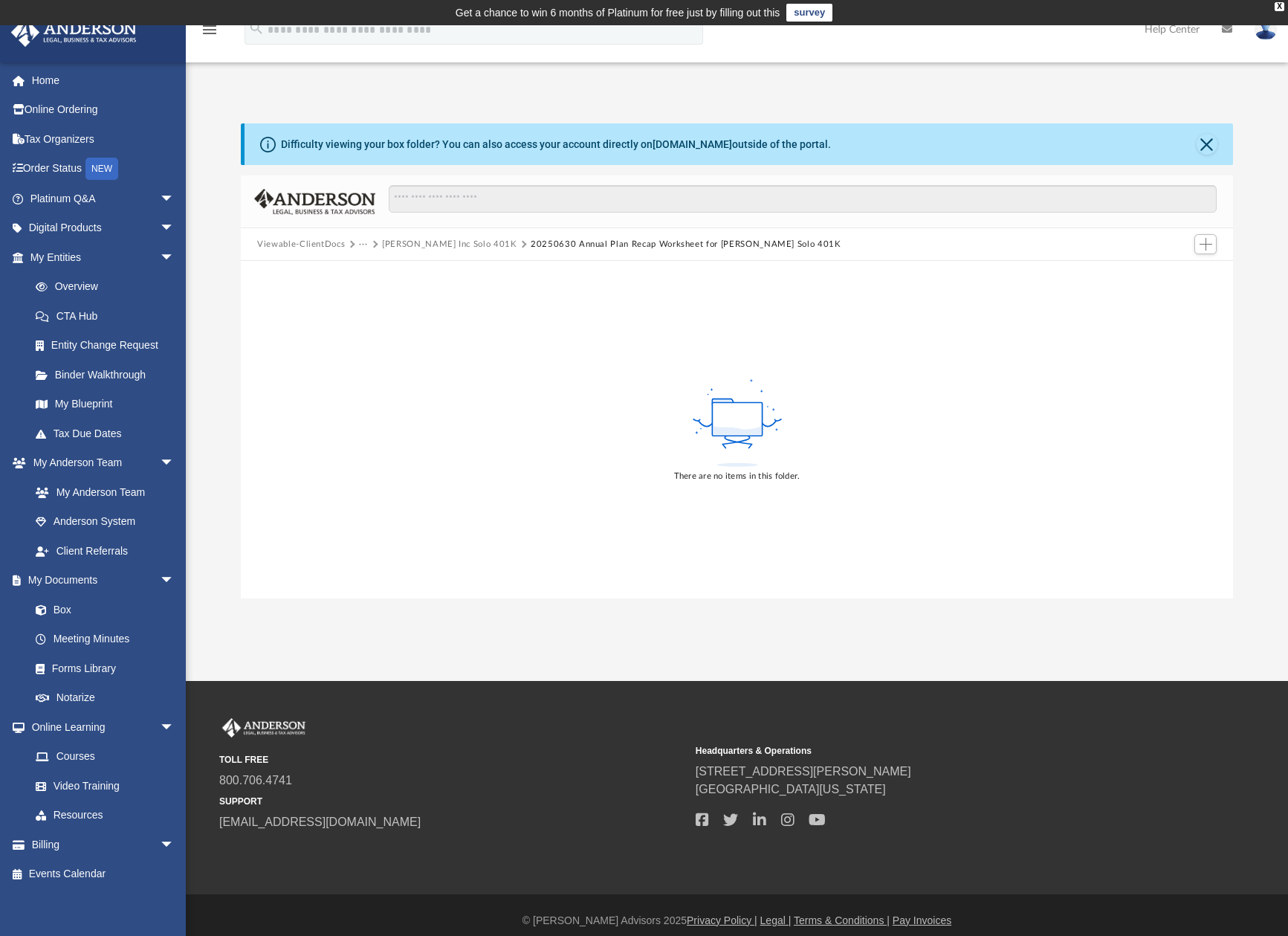
click at [762, 434] on icon at bounding box center [737, 423] width 97 height 94
click at [648, 248] on button "20250630 Annual Plan Recap Worksheet for [PERSON_NAME] Solo 401K" at bounding box center [685, 244] width 310 height 13
click at [719, 425] on rect at bounding box center [737, 420] width 50 height 33
click at [1197, 246] on button "Add" at bounding box center [1205, 244] width 22 height 21
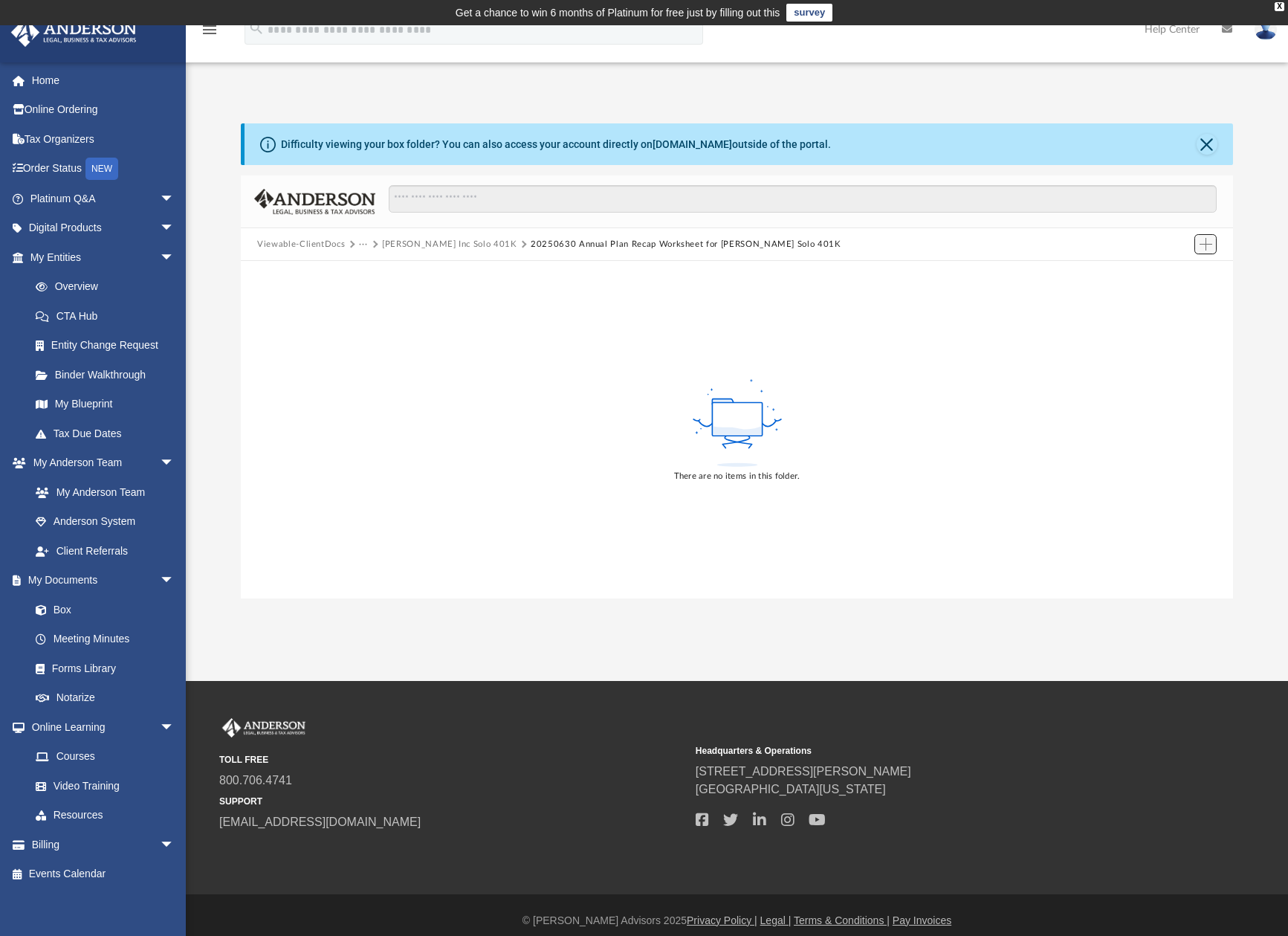
click at [1197, 246] on button "Add" at bounding box center [1205, 244] width 22 height 21
click at [1200, 246] on span "Add" at bounding box center [1205, 243] width 12 height 12
click at [1172, 275] on li "Upload" at bounding box center [1184, 274] width 47 height 16
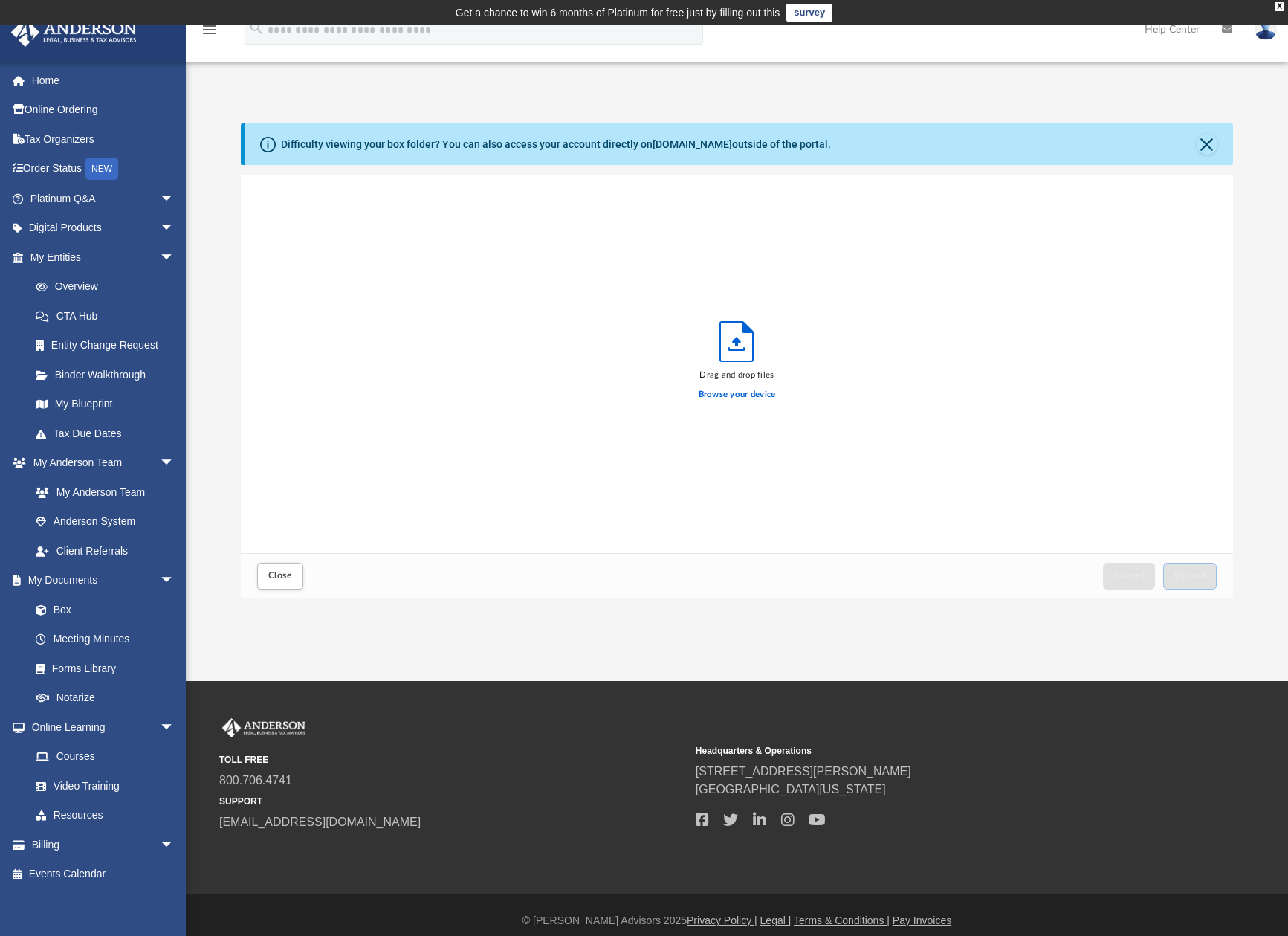
scroll to position [366, 980]
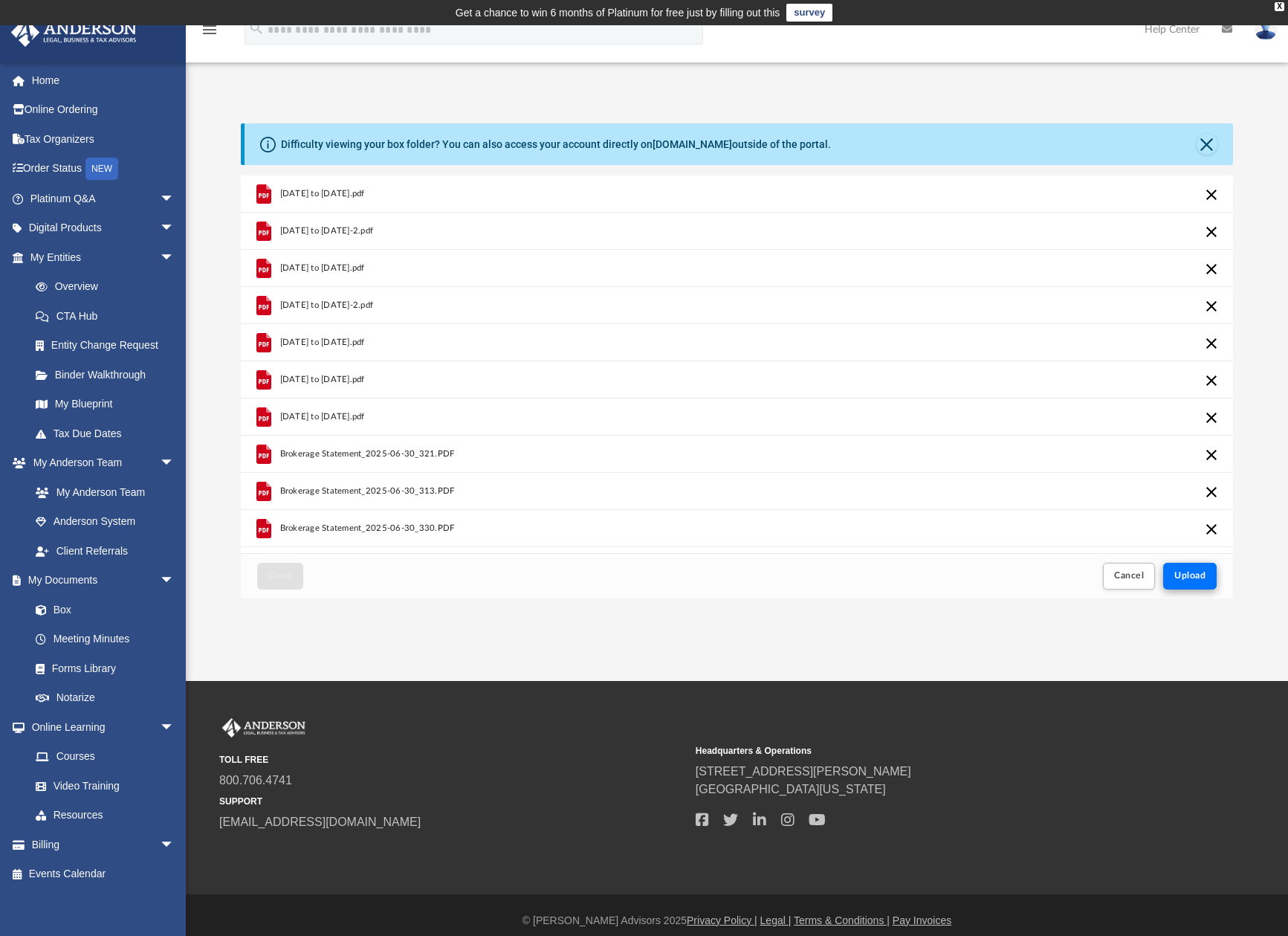
click at [1199, 574] on span "Upload" at bounding box center [1190, 575] width 31 height 9
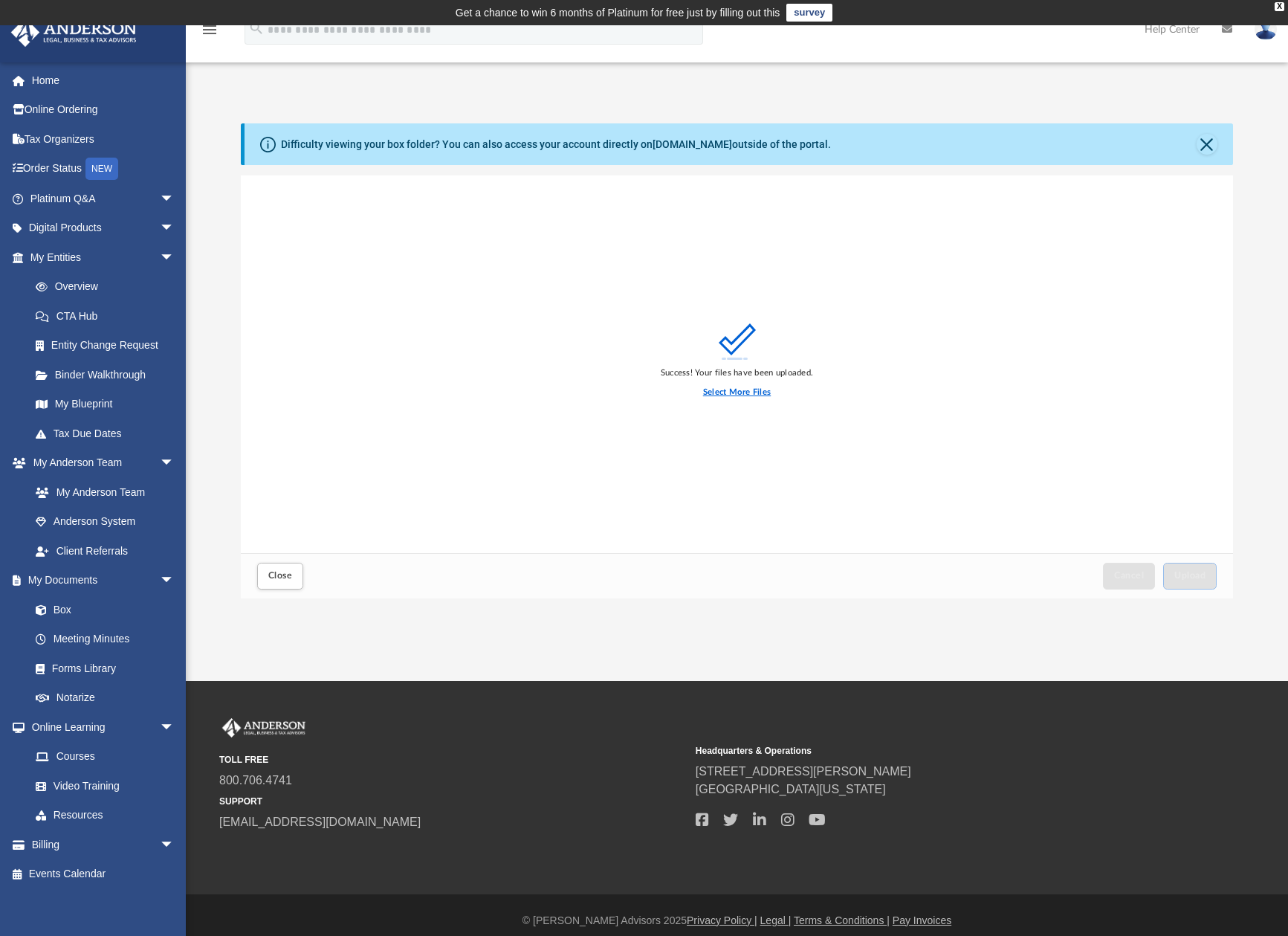
click at [748, 394] on label "Select More Files" at bounding box center [737, 392] width 68 height 13
click at [0, 0] on input "Select More Files" at bounding box center [0, 0] width 0 height 0
click at [748, 394] on label "Select More Files" at bounding box center [737, 392] width 68 height 13
click at [0, 0] on input "Select More Files" at bounding box center [0, 0] width 0 height 0
click at [285, 575] on span "Close" at bounding box center [280, 575] width 24 height 9
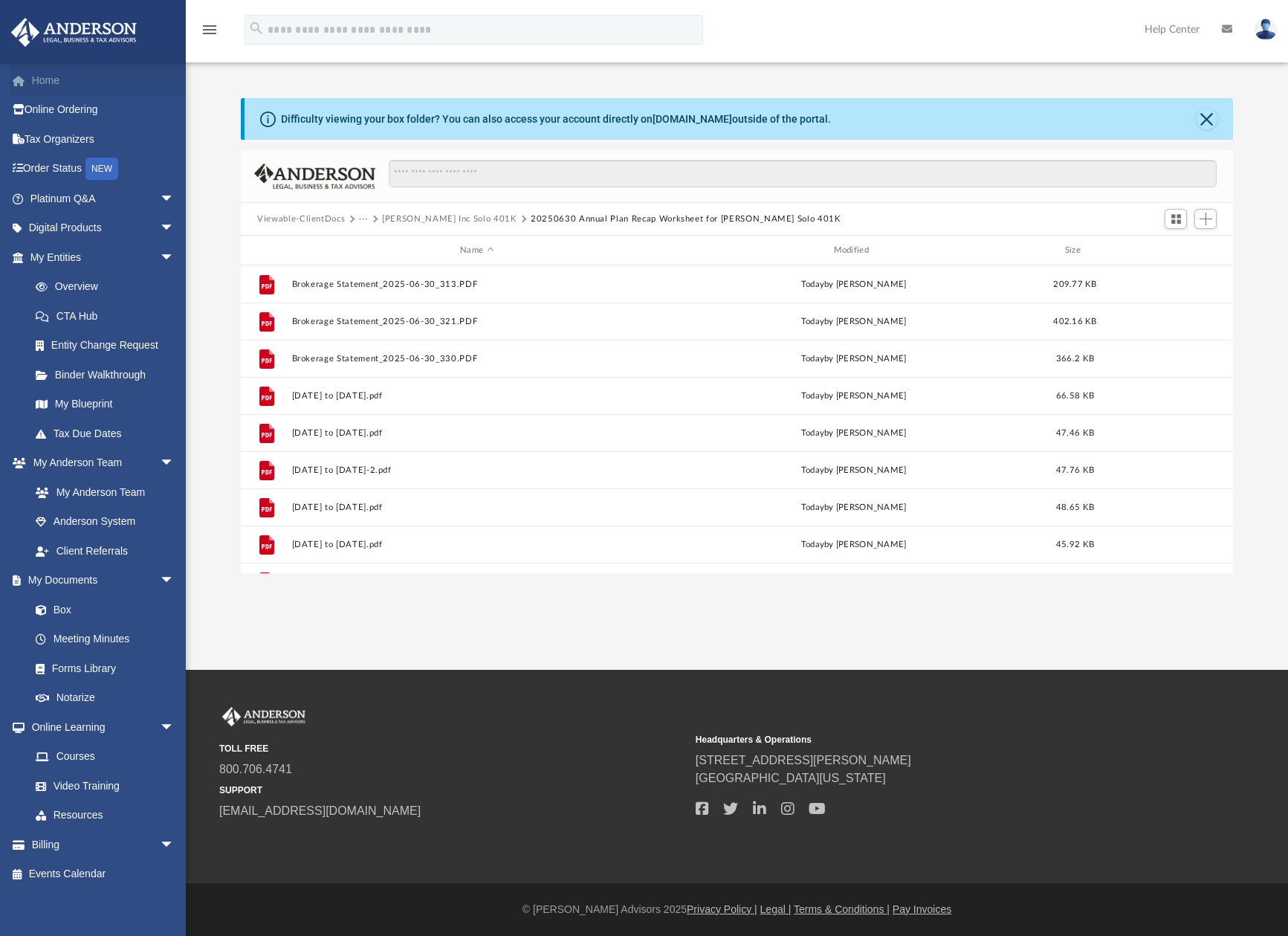
scroll to position [0, 0]
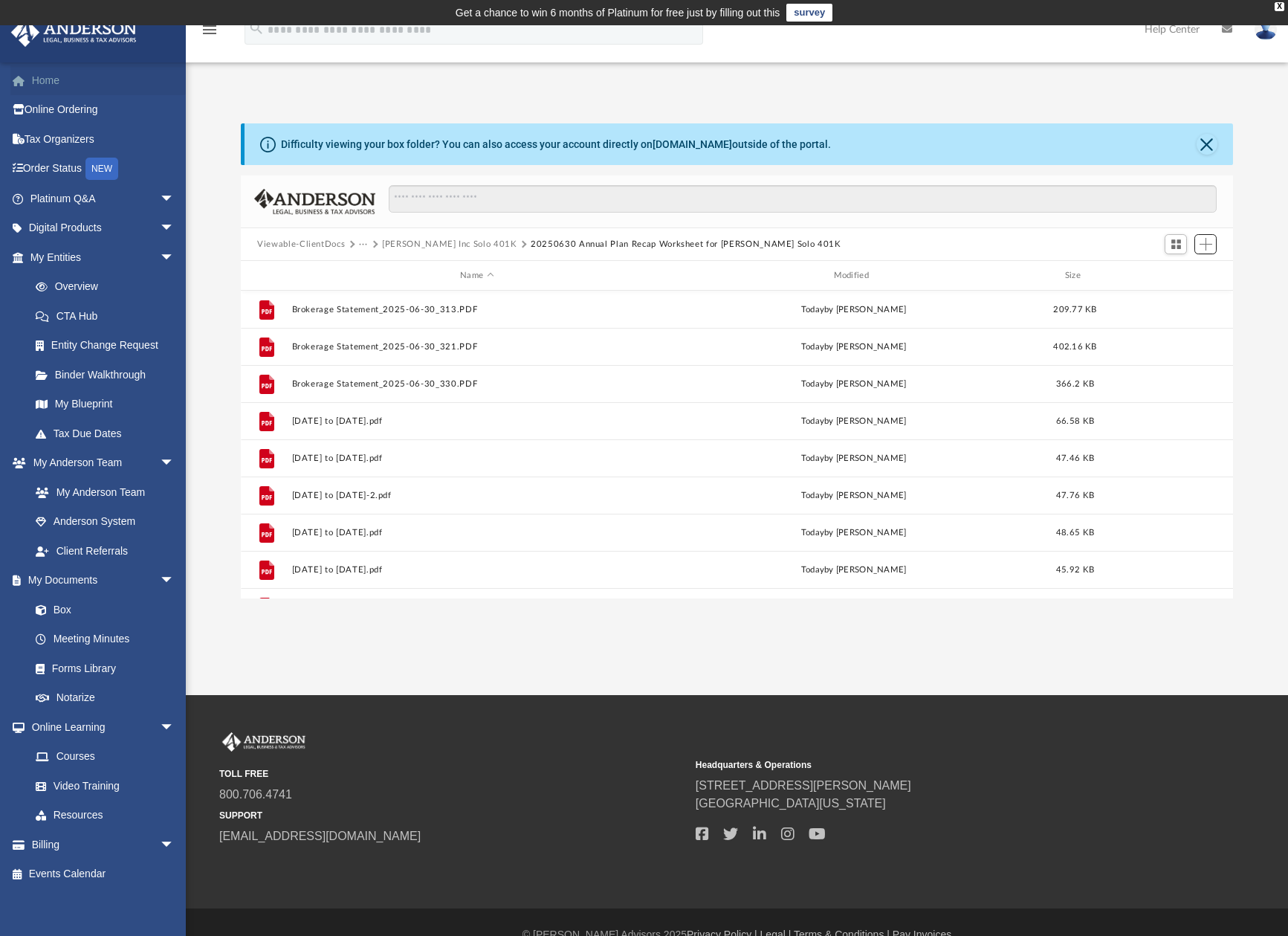
click at [1203, 247] on span "Add" at bounding box center [1205, 243] width 12 height 12
click at [1174, 273] on li "Upload" at bounding box center [1184, 274] width 47 height 16
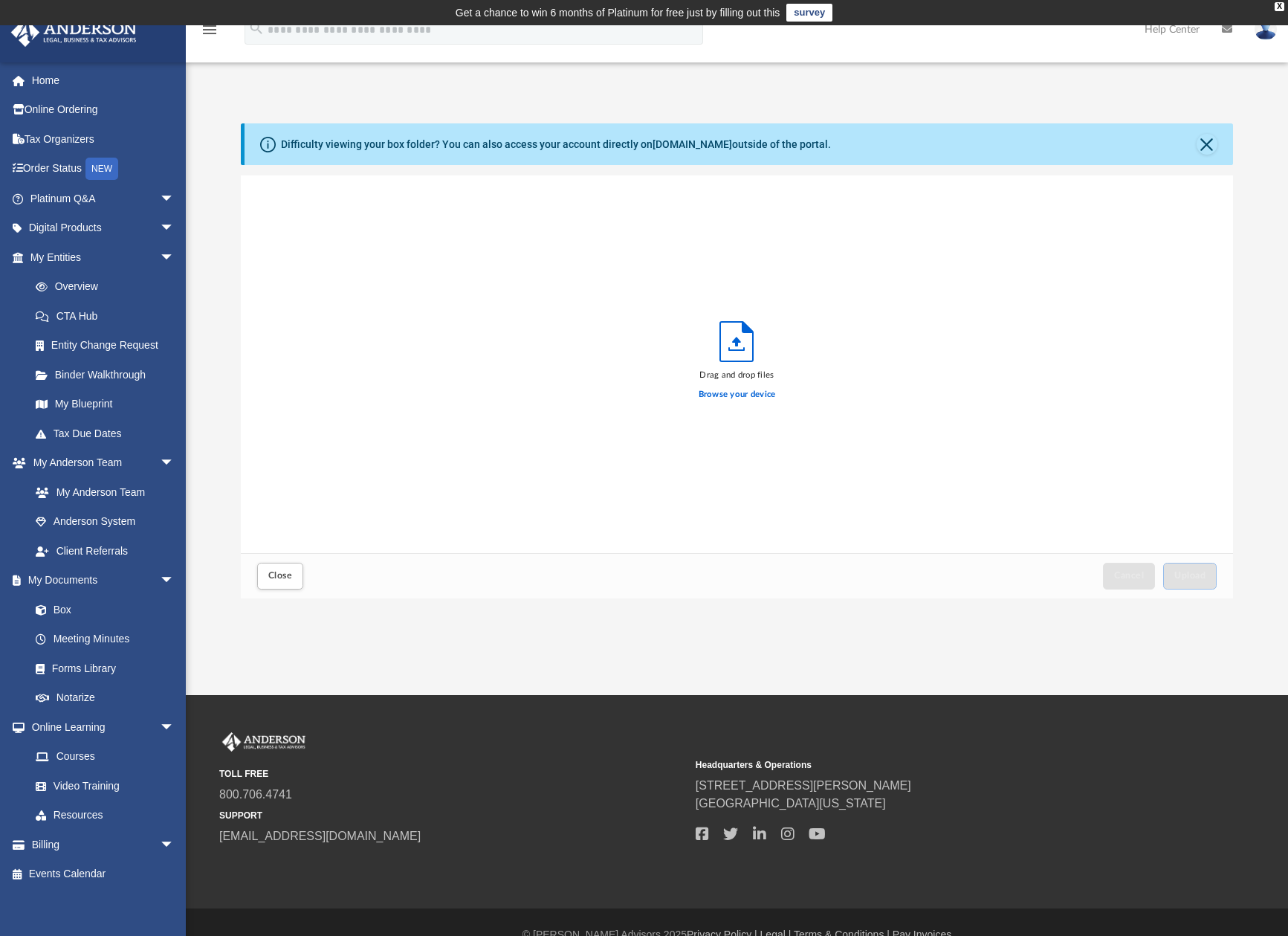
scroll to position [12, 12]
click at [1187, 579] on span "Upload" at bounding box center [1190, 575] width 31 height 9
click at [725, 393] on label "Select More Files" at bounding box center [737, 392] width 68 height 13
click at [0, 0] on input "Select More Files" at bounding box center [0, 0] width 0 height 0
click at [725, 393] on label "Select More Files" at bounding box center [737, 392] width 68 height 13
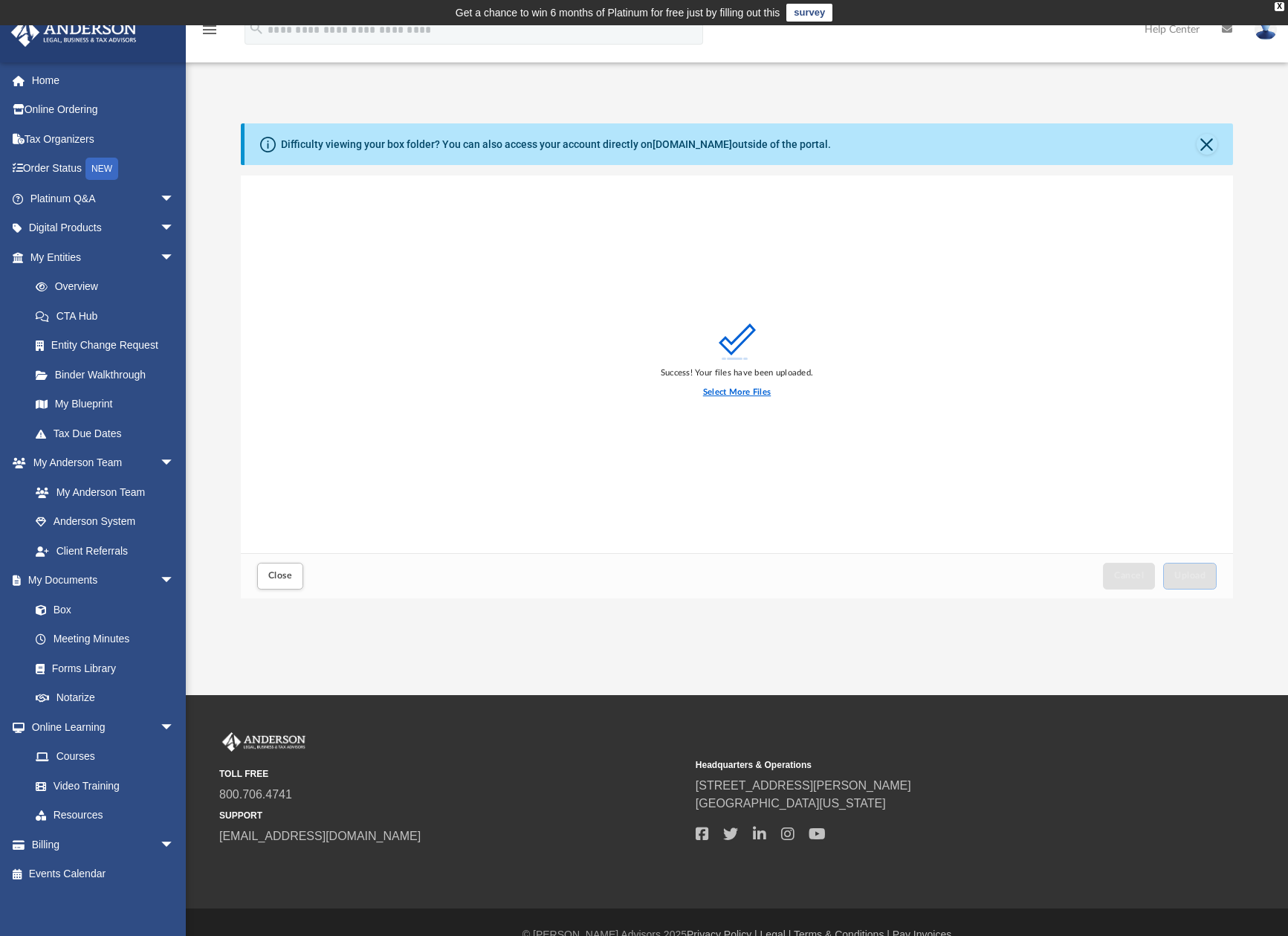
click at [0, 0] on input "Select More Files" at bounding box center [0, 0] width 0 height 0
click at [740, 391] on label "Select More Files" at bounding box center [737, 392] width 68 height 13
click at [0, 0] on input "Select More Files" at bounding box center [0, 0] width 0 height 0
click at [274, 574] on span "Close" at bounding box center [280, 575] width 24 height 9
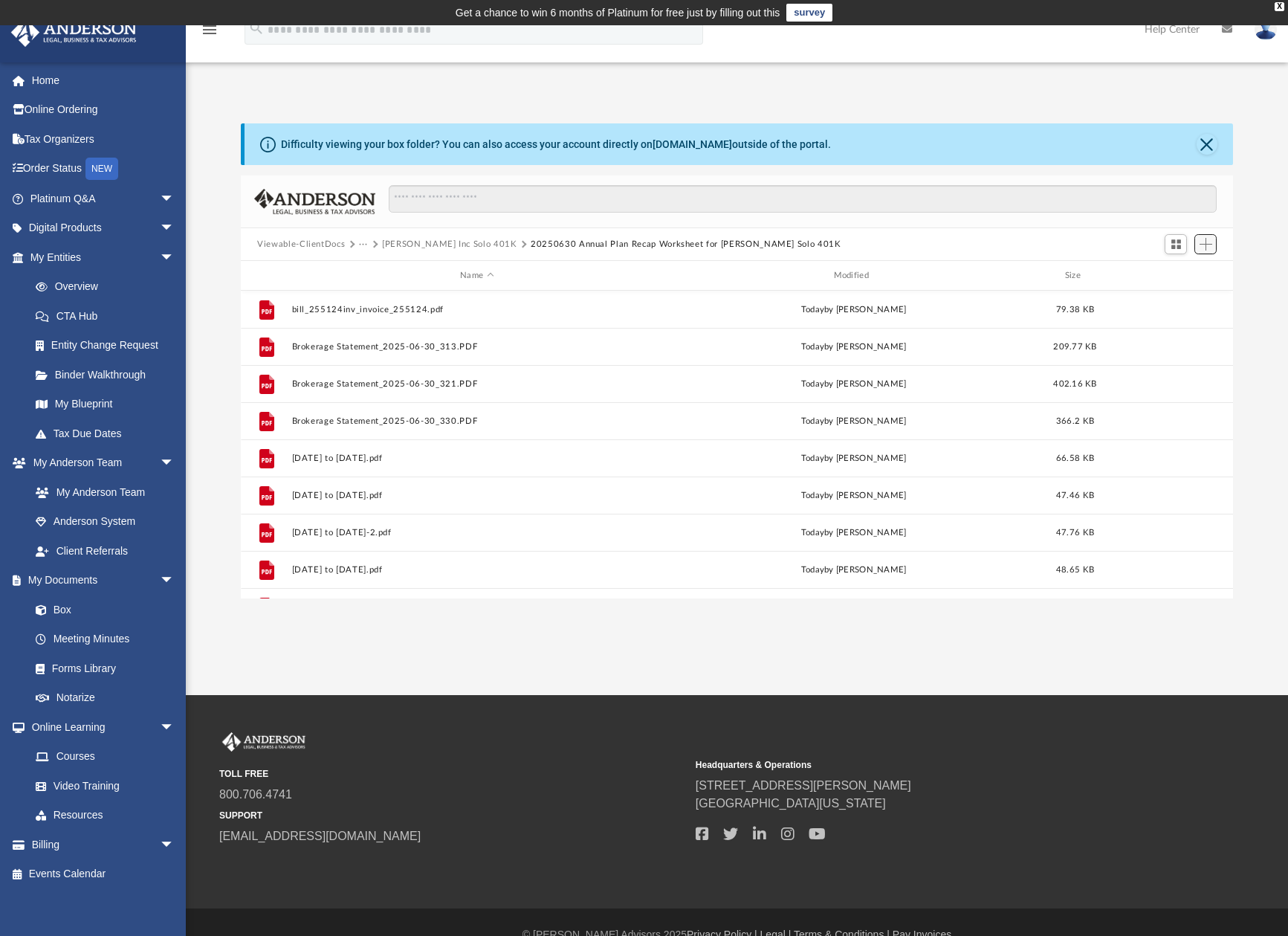
click at [1209, 243] on span "Add" at bounding box center [1205, 243] width 12 height 12
click at [1209, 242] on span "Add" at bounding box center [1205, 243] width 12 height 12
click at [1179, 276] on li "Upload" at bounding box center [1184, 274] width 47 height 16
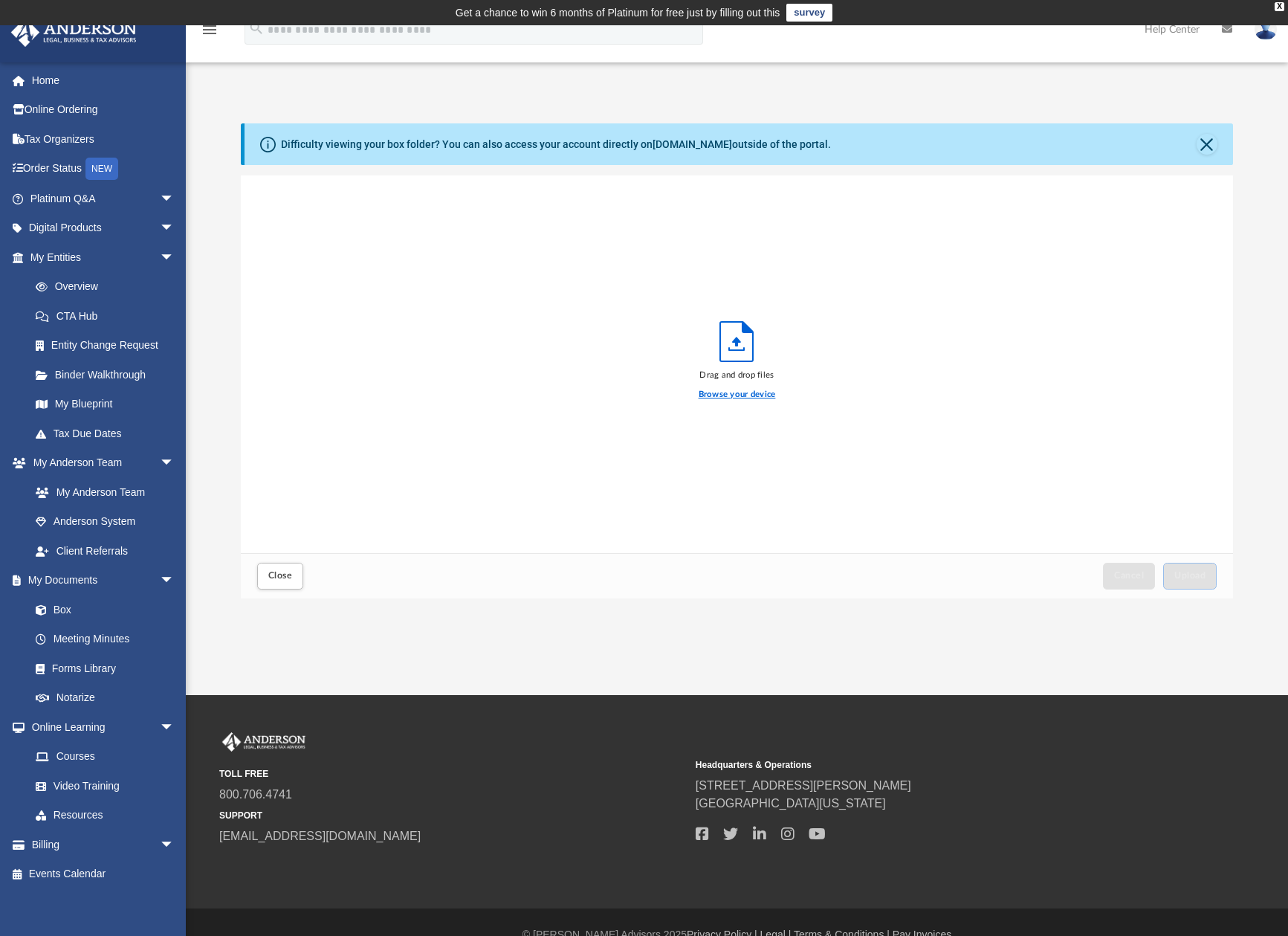
click at [749, 396] on label "Browse your device" at bounding box center [736, 395] width 77 height 13
click at [0, 0] on input "Browse your device" at bounding box center [0, 0] width 0 height 0
click at [740, 343] on icon "Upload" at bounding box center [737, 343] width 9 height 10
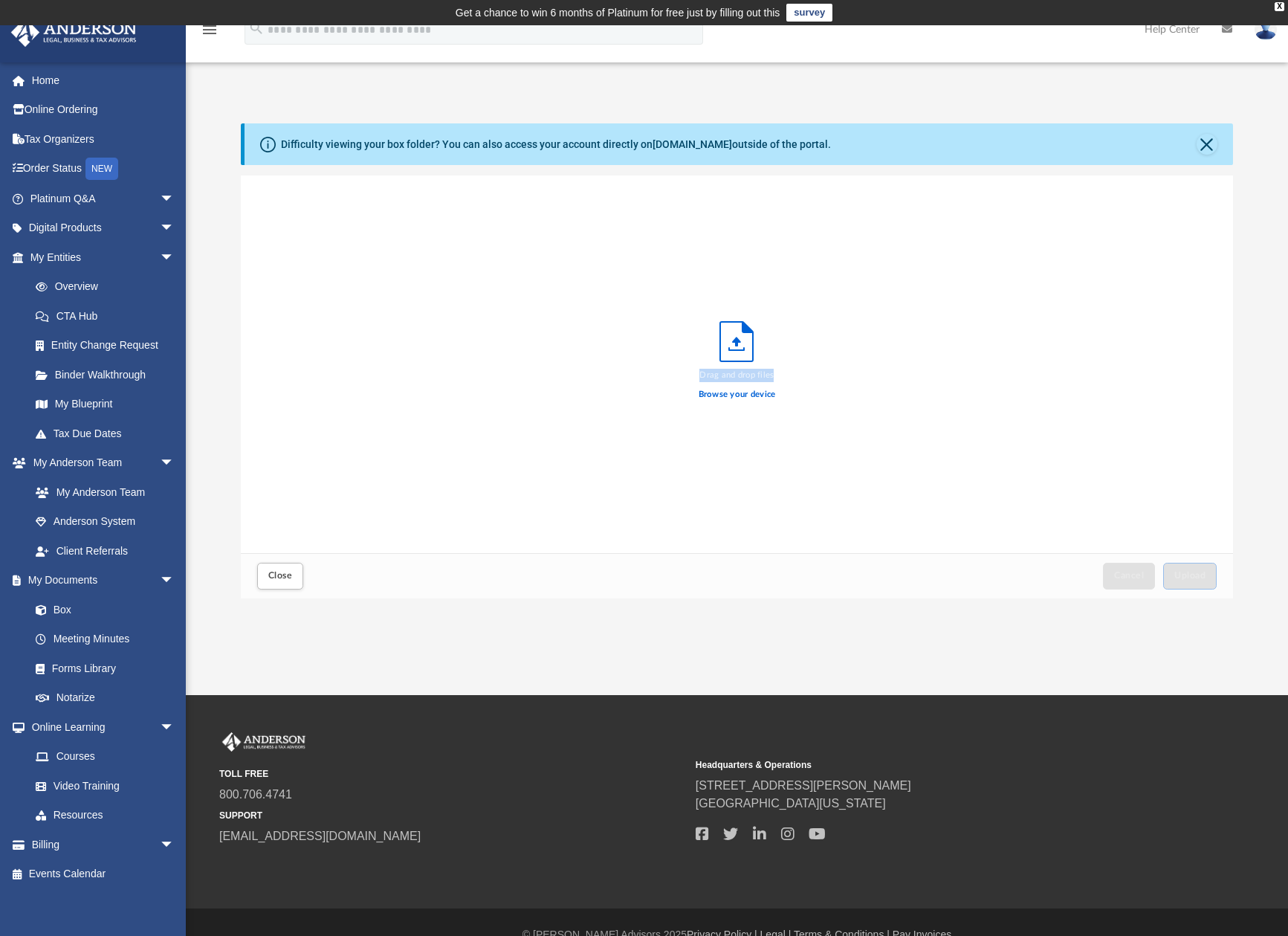
click at [728, 346] on icon "Upload" at bounding box center [736, 342] width 33 height 40
click at [732, 394] on label "Browse your device" at bounding box center [736, 395] width 77 height 13
click at [0, 0] on input "Browse your device" at bounding box center [0, 0] width 0 height 0
click at [1188, 576] on span "Upload" at bounding box center [1190, 575] width 31 height 9
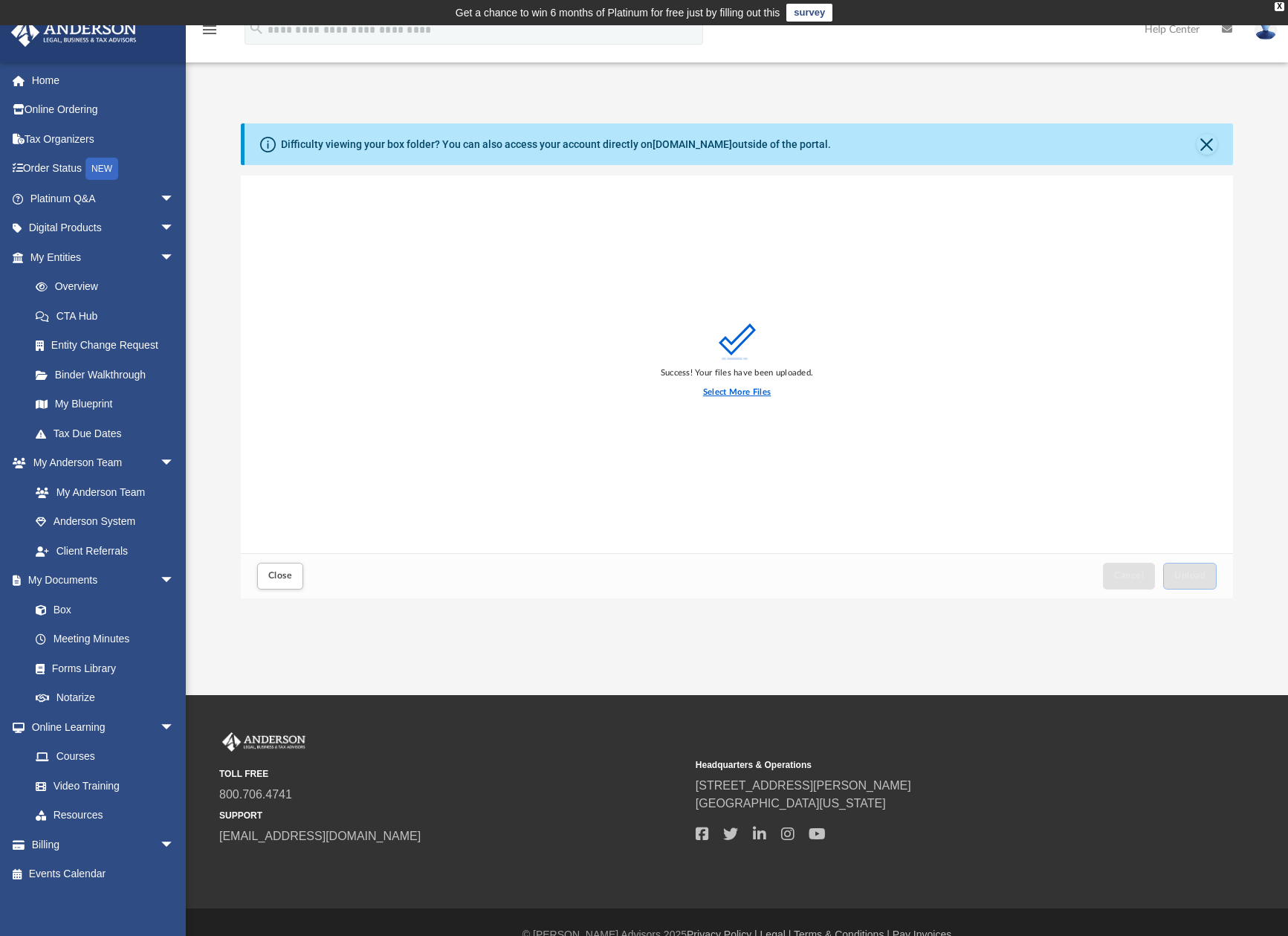
click at [724, 393] on label "Select More Files" at bounding box center [737, 392] width 68 height 13
click at [0, 0] on input "Select More Files" at bounding box center [0, 0] width 0 height 0
click at [1201, 573] on span "Upload" at bounding box center [1190, 575] width 31 height 9
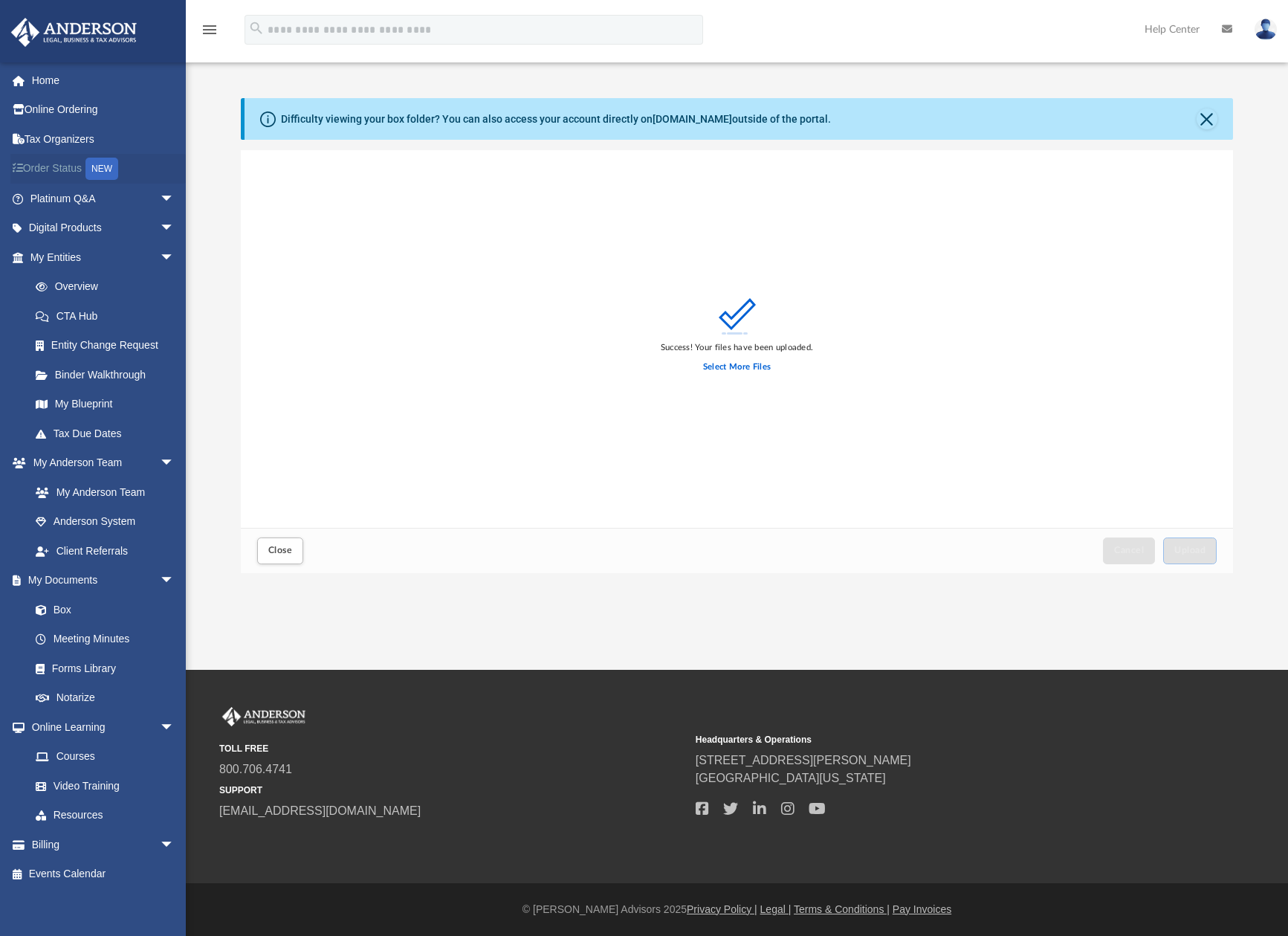
scroll to position [0, 0]
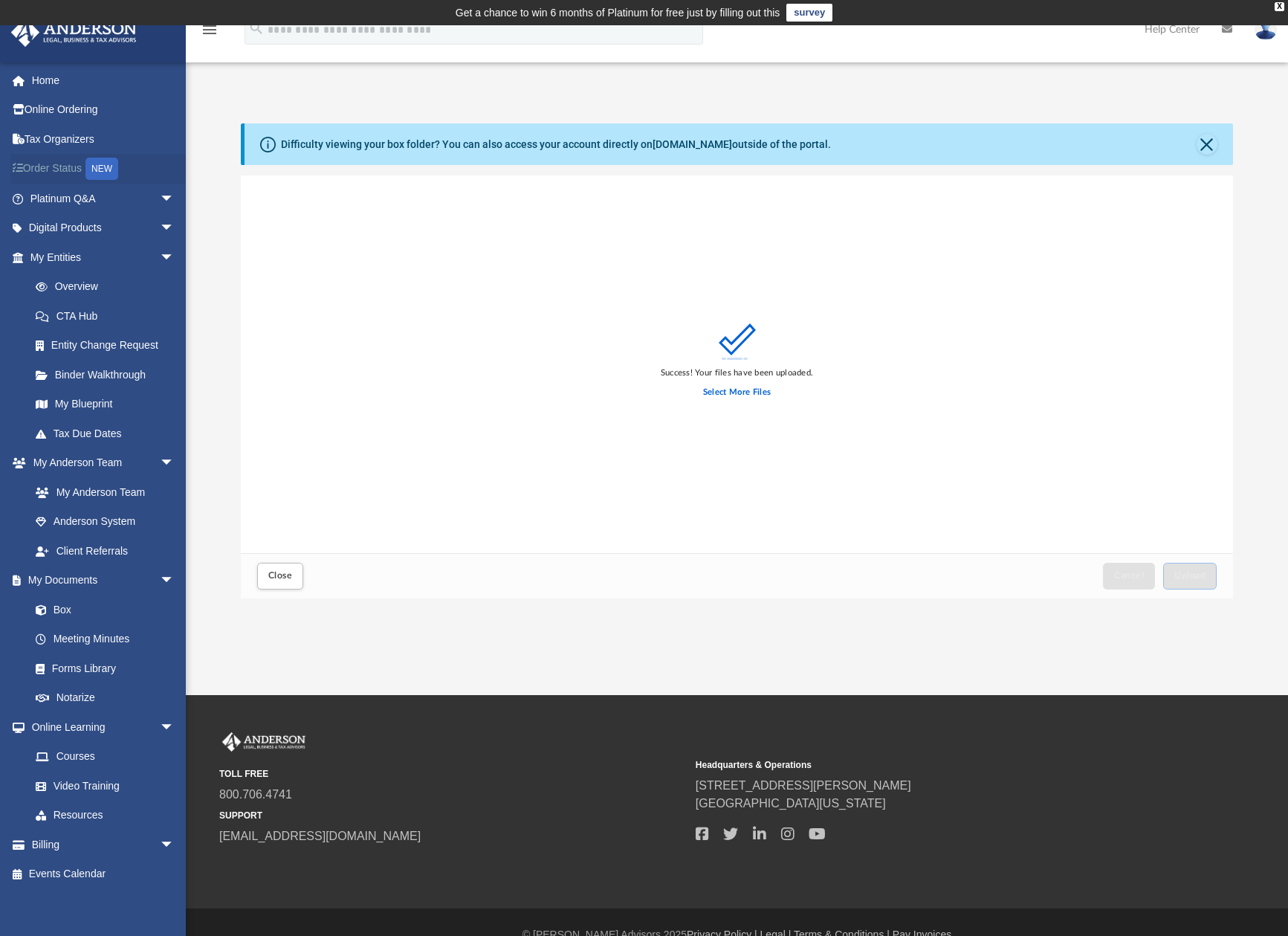
click at [1262, 32] on img at bounding box center [1265, 29] width 22 height 22
